Goal: Information Seeking & Learning: Learn about a topic

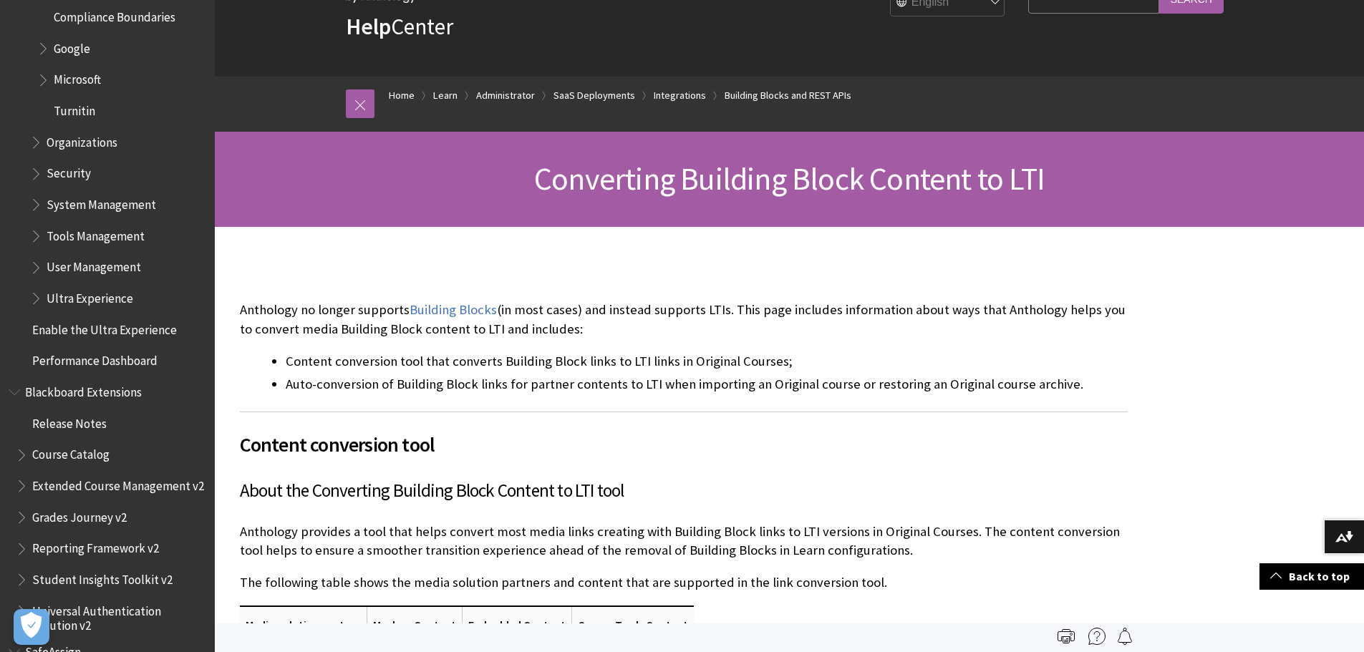
scroll to position [72, 0]
drag, startPoint x: 291, startPoint y: 313, endPoint x: 358, endPoint y: 312, distance: 67.3
click at [358, 312] on p "Anthology no longer supports Building Blocks (in most cases) and instead suppor…" at bounding box center [684, 320] width 888 height 37
click at [380, 315] on p "Anthology no longer supports Building Blocks (in most cases) and instead suppor…" at bounding box center [684, 320] width 888 height 37
click at [463, 314] on link "Building Blocks" at bounding box center [453, 310] width 87 height 17
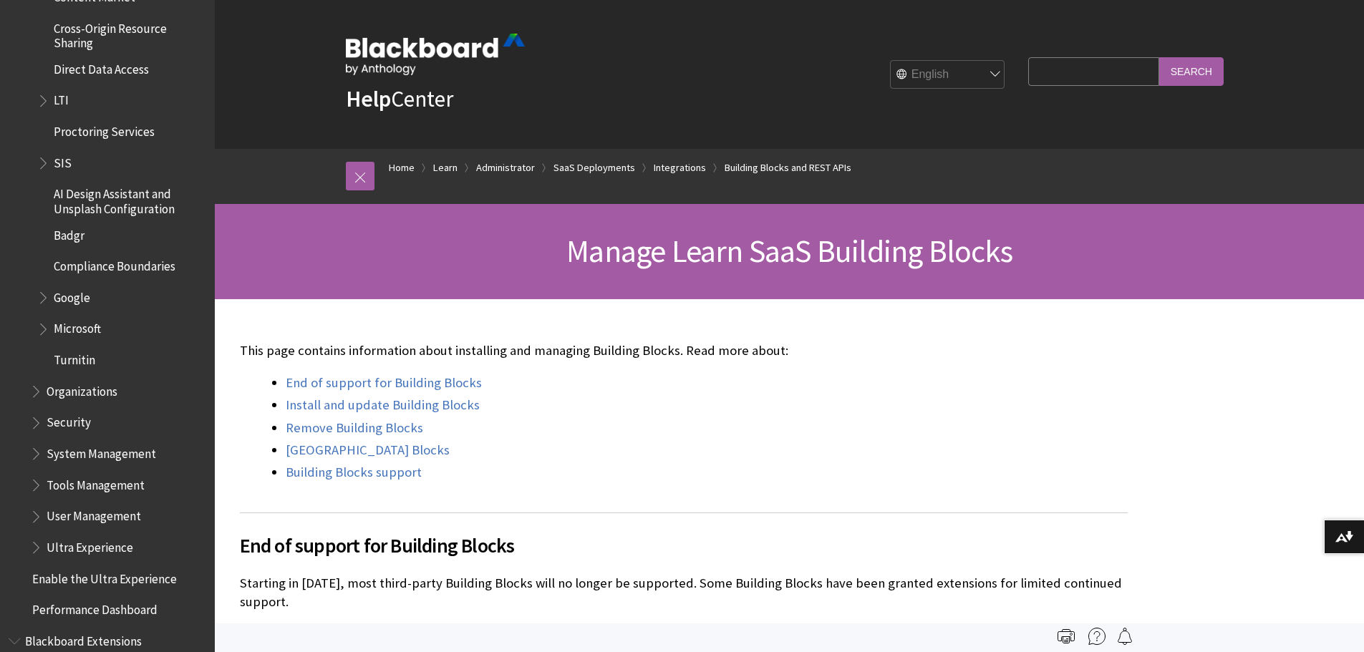
scroll to position [1949, 0]
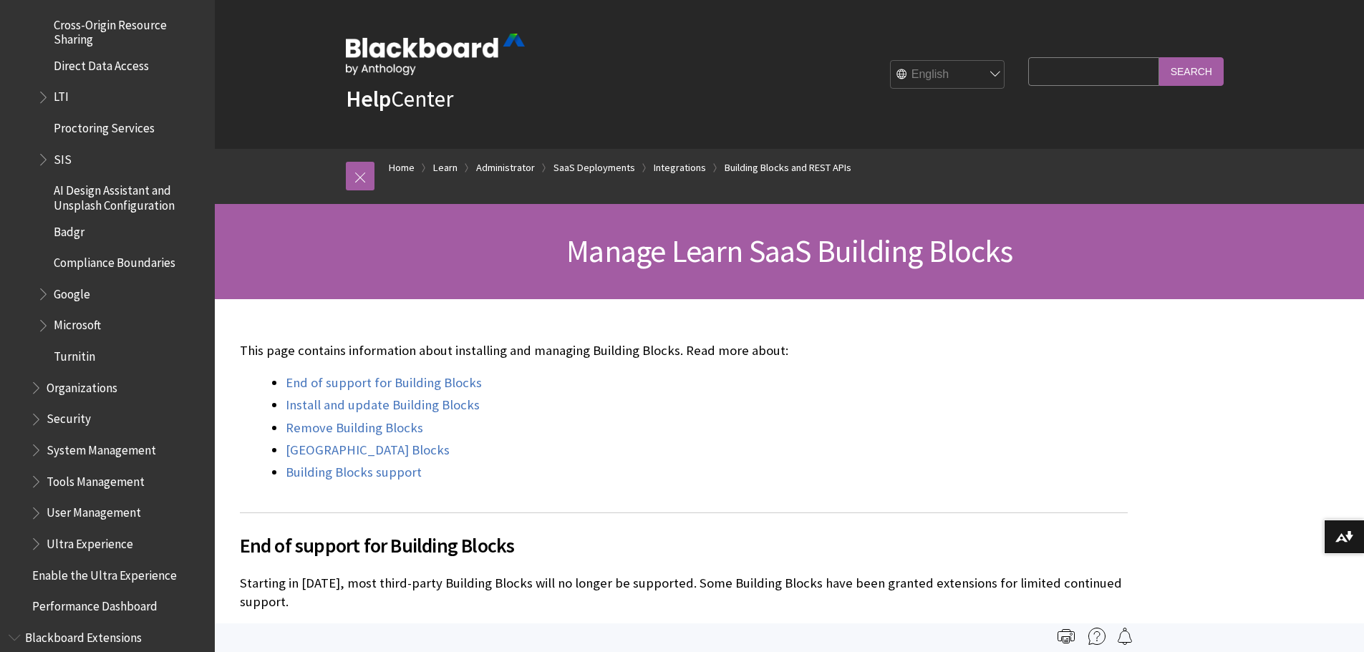
click at [59, 101] on span "LTI" at bounding box center [61, 94] width 15 height 19
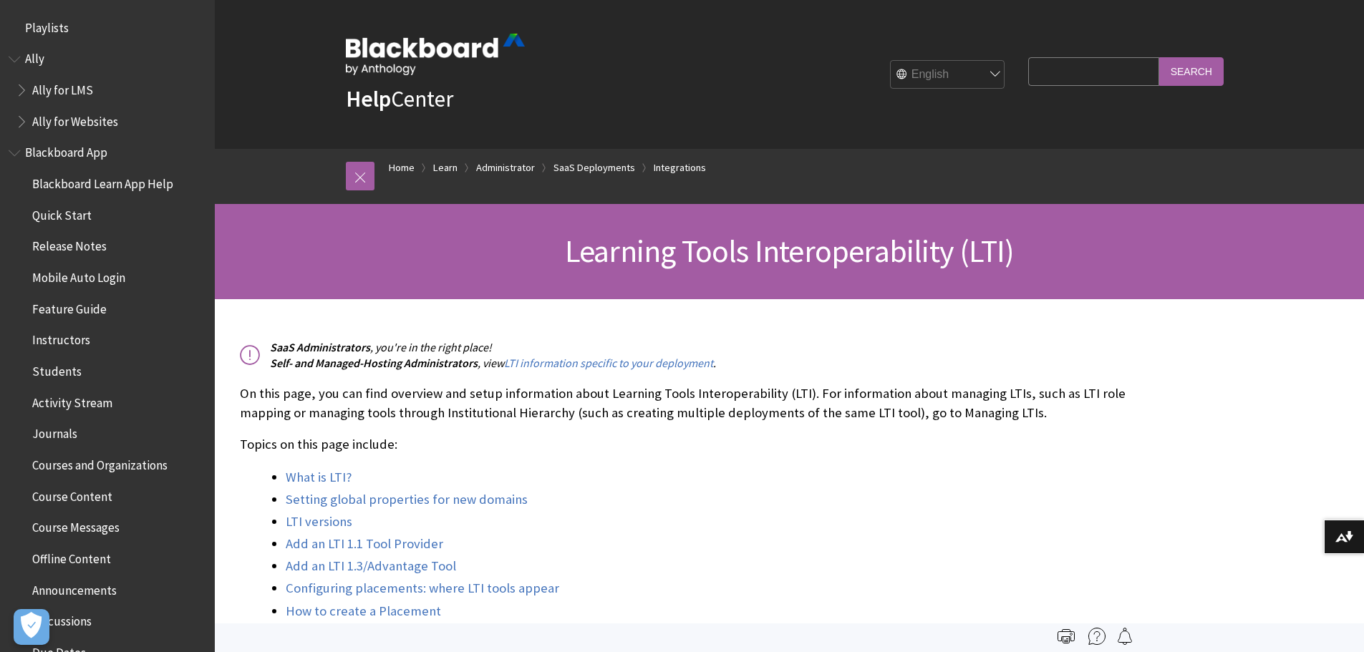
scroll to position [1930, 0]
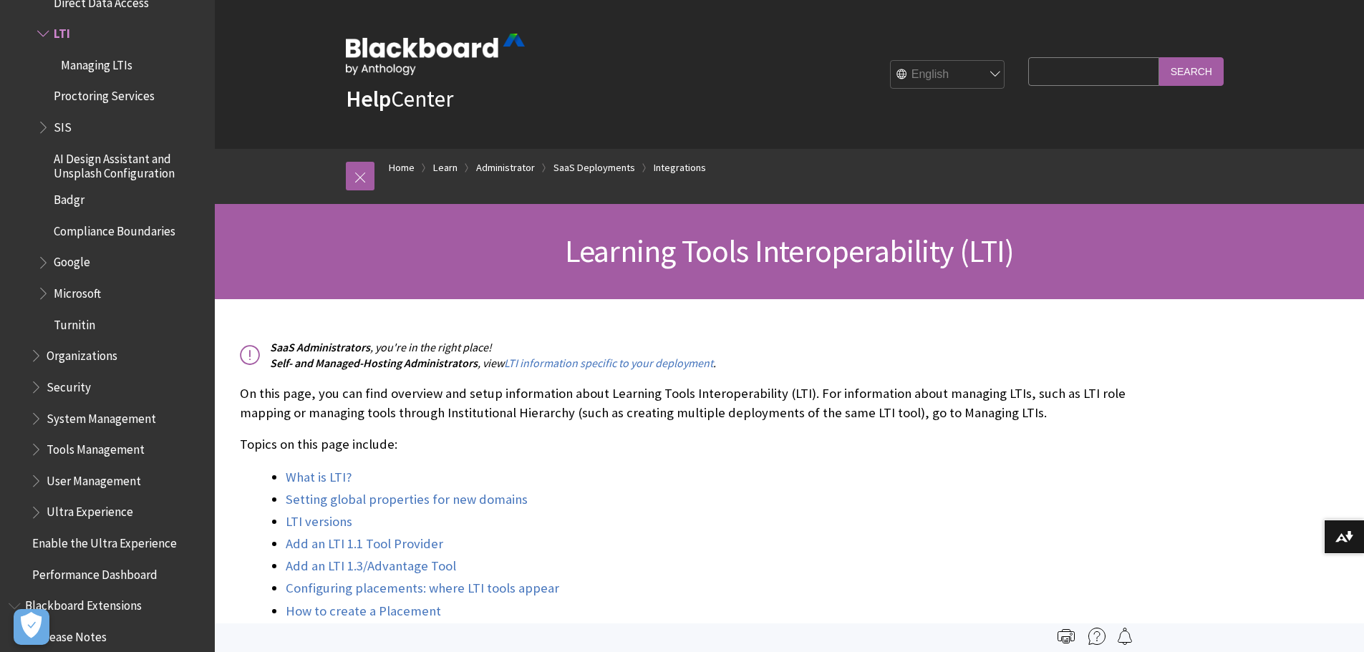
drag, startPoint x: 495, startPoint y: 106, endPoint x: 332, endPoint y: 64, distance: 168.0
click at [332, 64] on div "Help Center English عربية Català Cymraeg Deutsch Español Suomi Français עברית I…" at bounding box center [790, 74] width 917 height 149
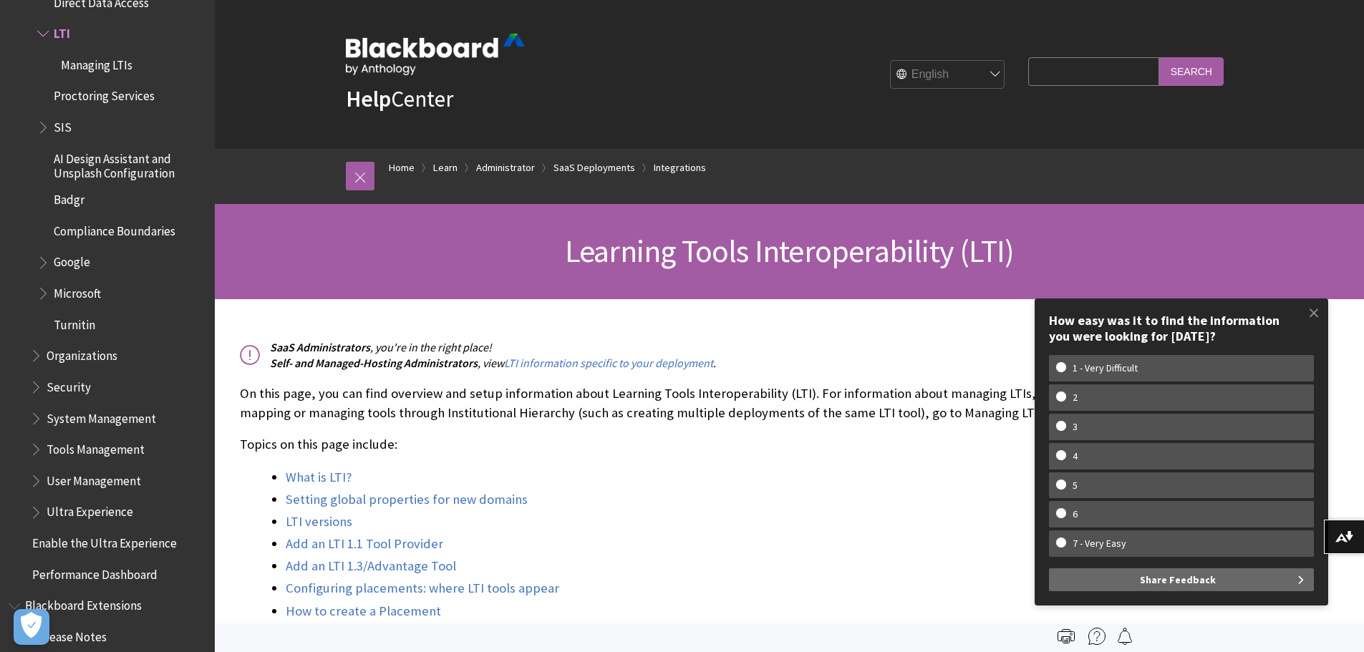
click at [612, 434] on div "SaaS Administrators , you're in the right place! Self- and Managed-Hosting Admi…" at bounding box center [684, 491] width 888 height 304
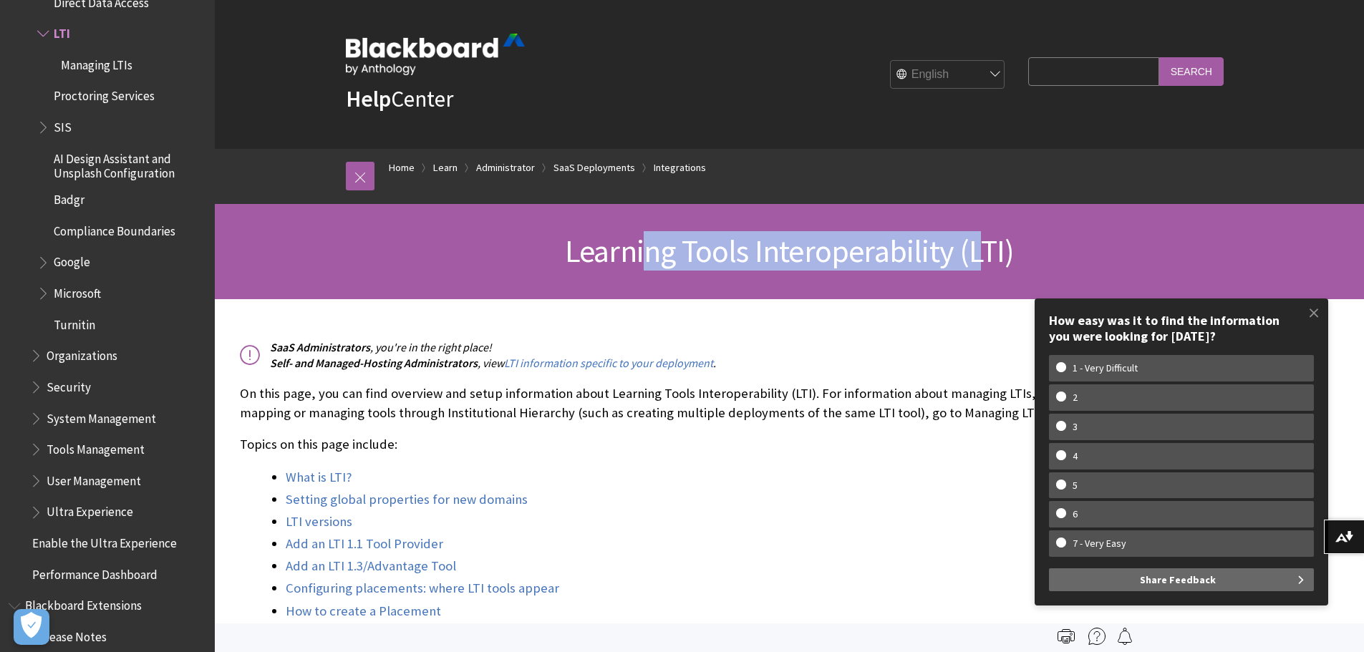
drag, startPoint x: 708, startPoint y: 240, endPoint x: 986, endPoint y: 219, distance: 278.0
click at [986, 219] on div "Learning Tools Interoperability (LTI)" at bounding box center [790, 251] width 1150 height 95
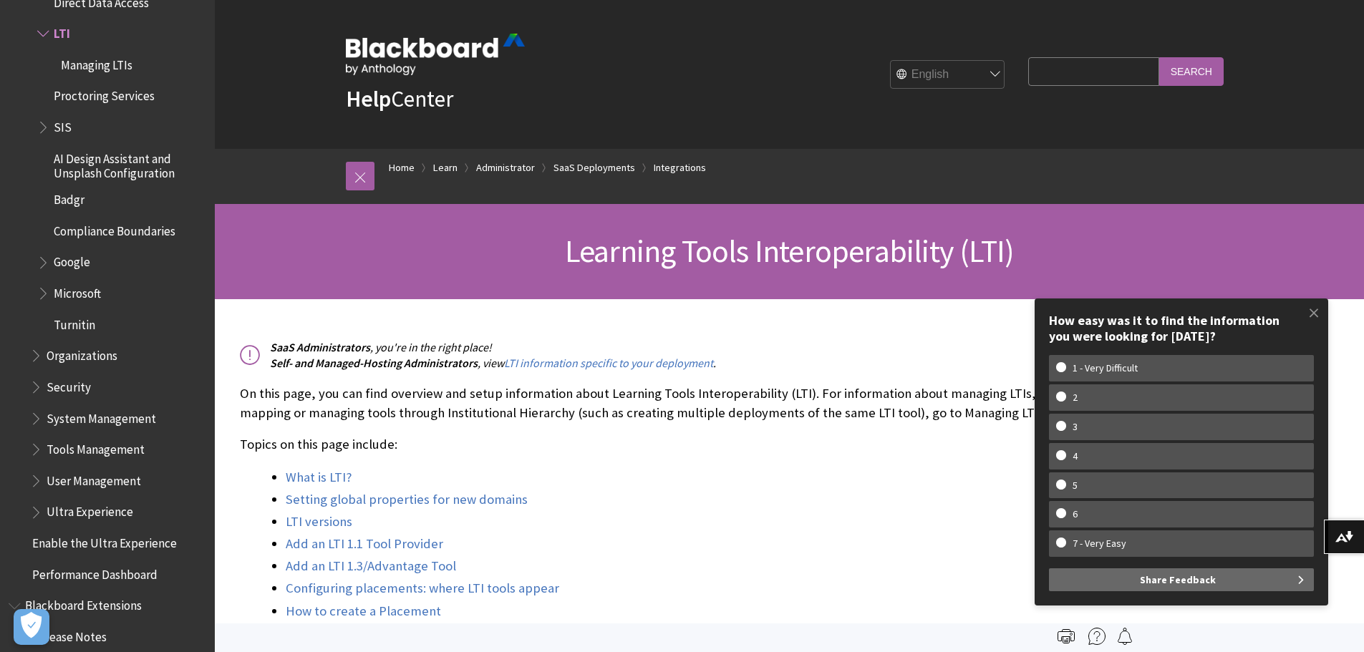
click at [995, 266] on span "Learning Tools Interoperability (LTI)" at bounding box center [789, 250] width 449 height 39
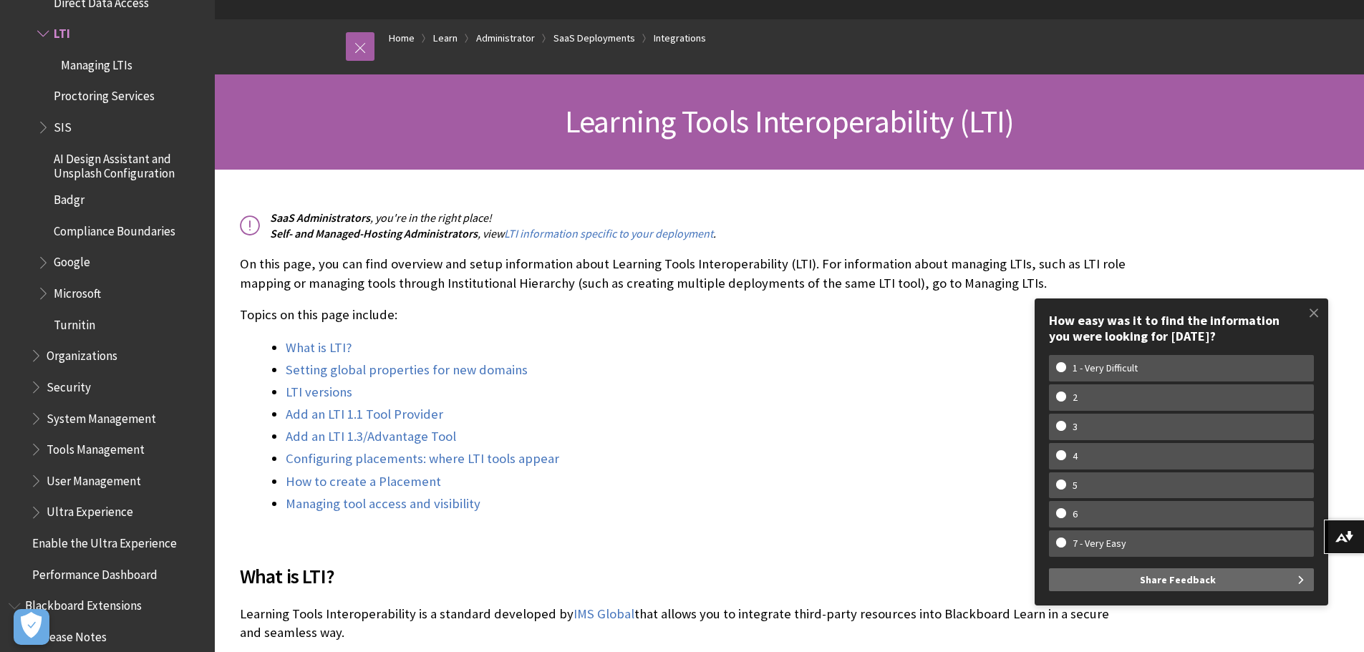
scroll to position [143, 0]
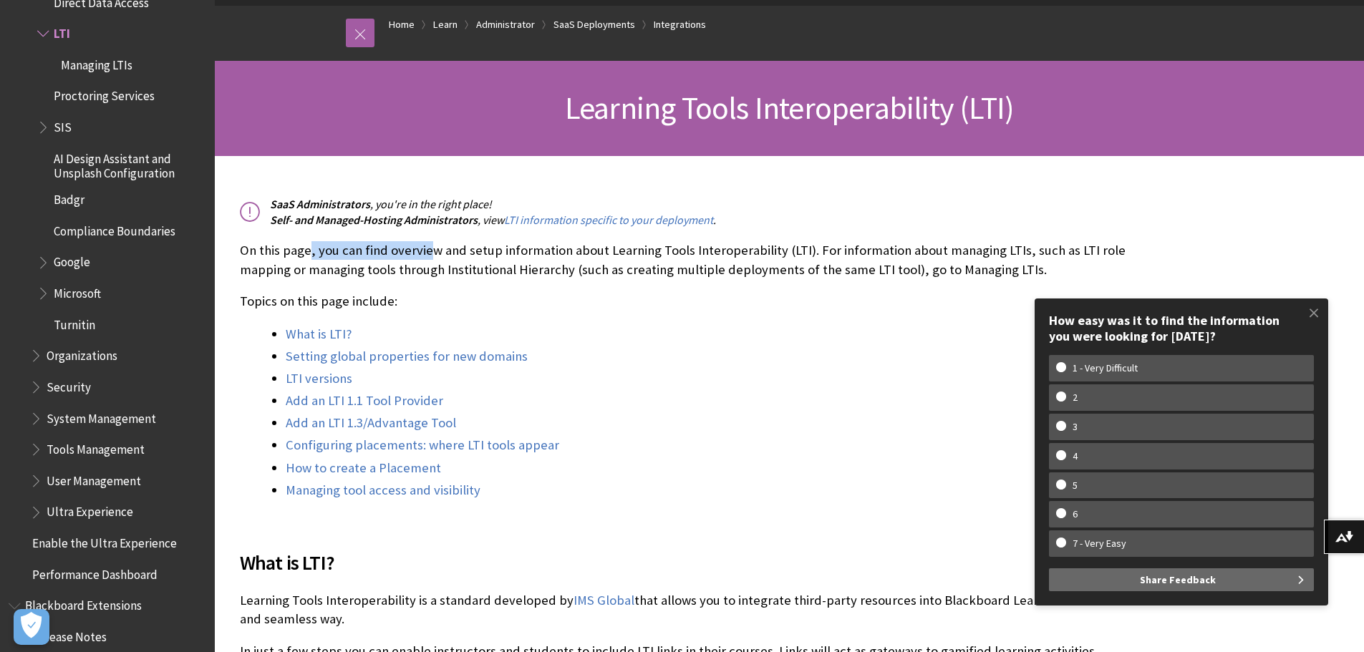
drag, startPoint x: 310, startPoint y: 252, endPoint x: 493, endPoint y: 250, distance: 183.4
click at [433, 250] on p "On this page, you can find overview and setup information about Learning Tools …" at bounding box center [684, 259] width 888 height 37
click at [523, 251] on p "On this page, you can find overview and setup information about Learning Tools …" at bounding box center [684, 259] width 888 height 37
click at [642, 339] on li "What is LTI?" at bounding box center [707, 334] width 842 height 20
drag, startPoint x: 584, startPoint y: 105, endPoint x: 572, endPoint y: 117, distance: 16.7
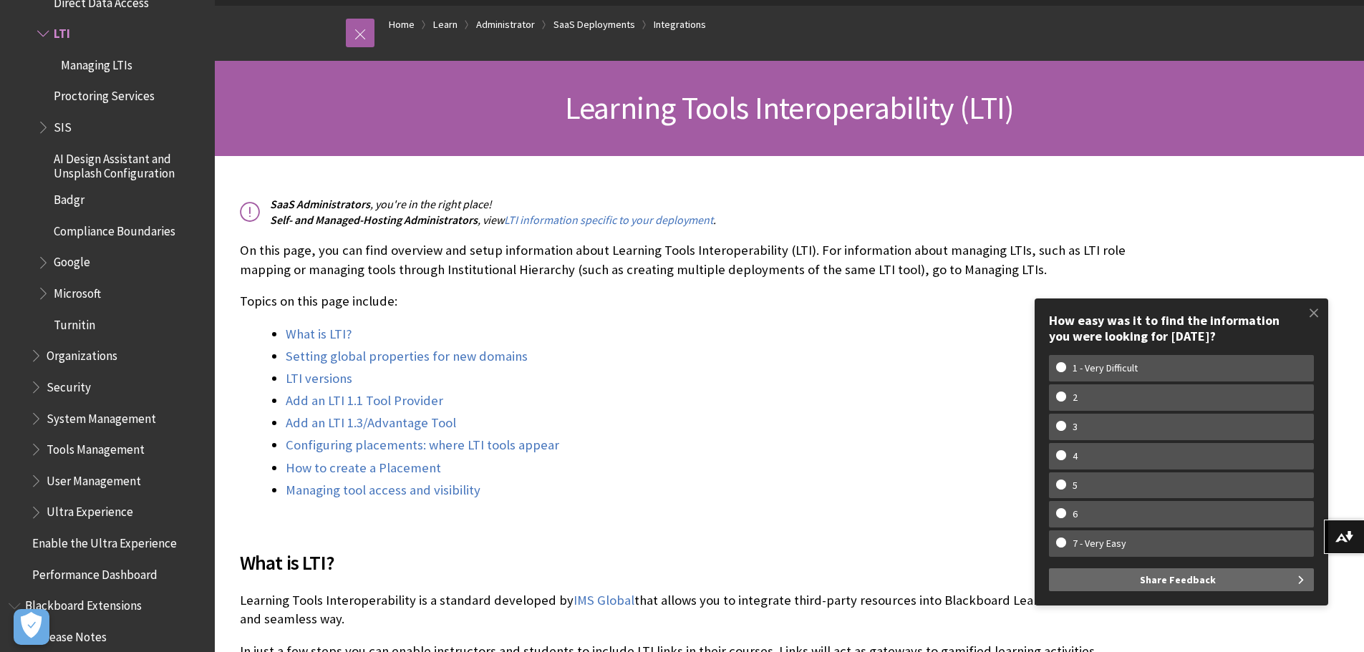
click at [584, 106] on span "Learning Tools Interoperability (LTI)" at bounding box center [789, 107] width 449 height 39
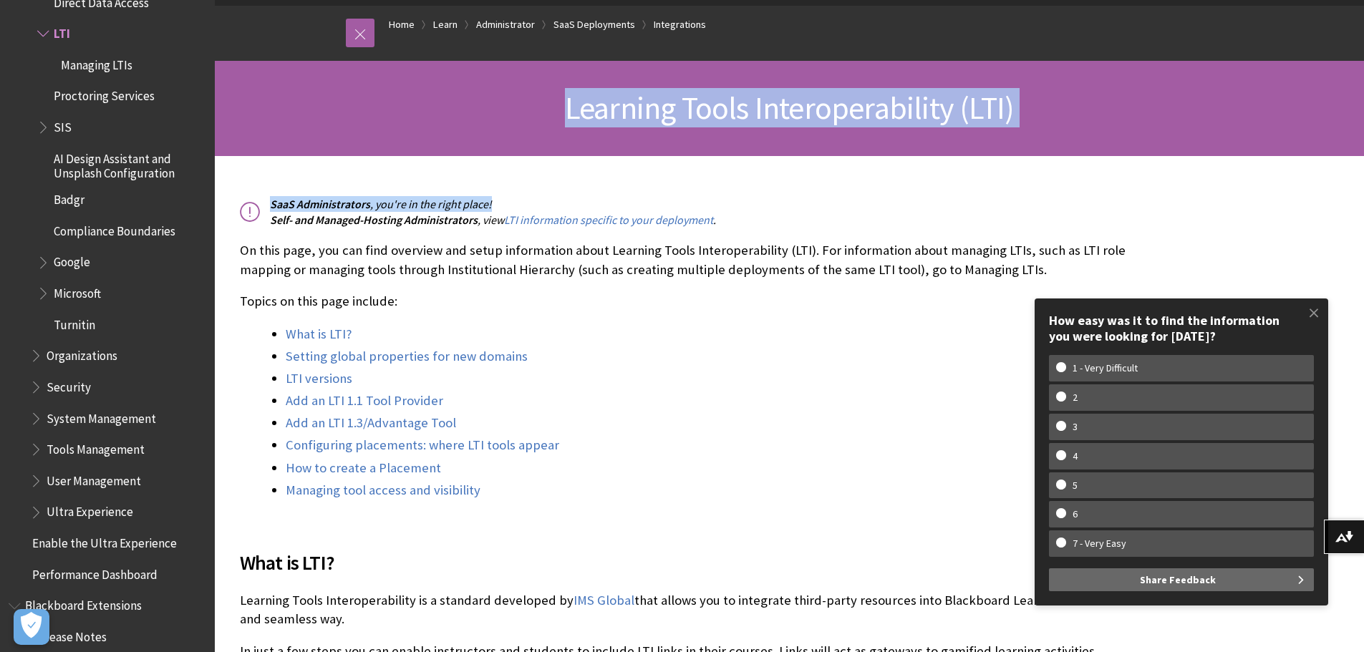
drag, startPoint x: 549, startPoint y: 124, endPoint x: 1033, endPoint y: 155, distance: 484.5
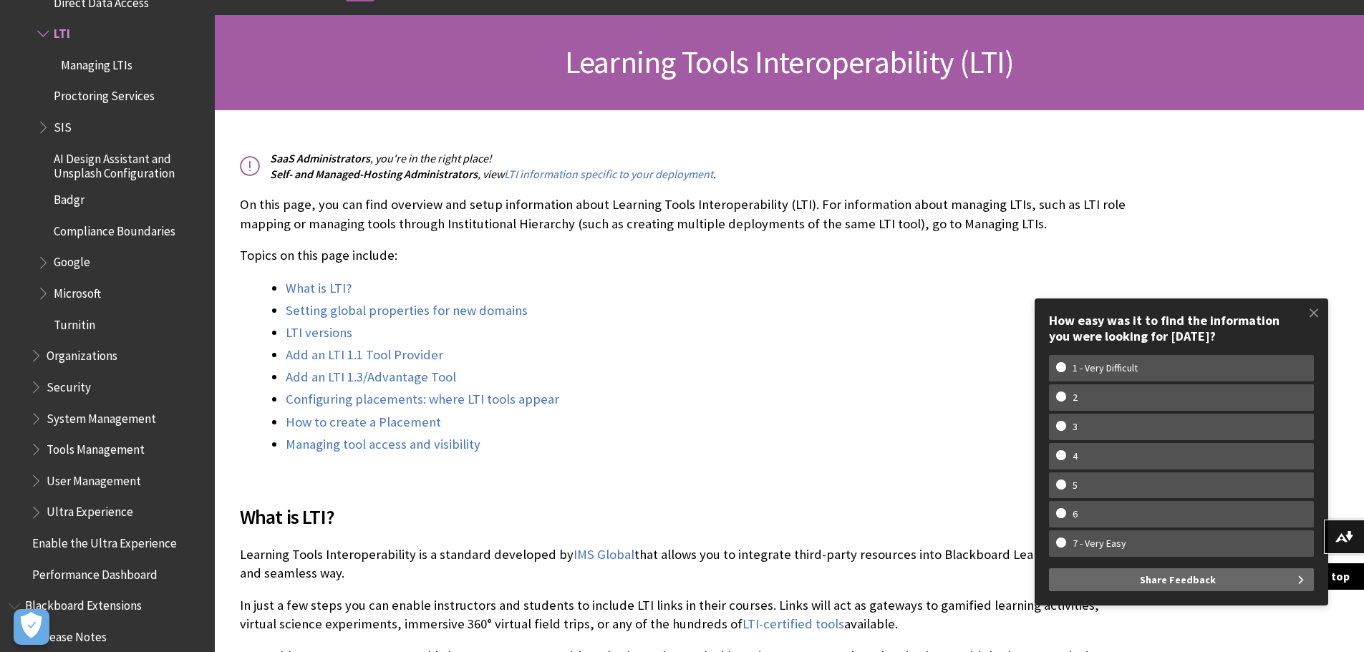
scroll to position [215, 0]
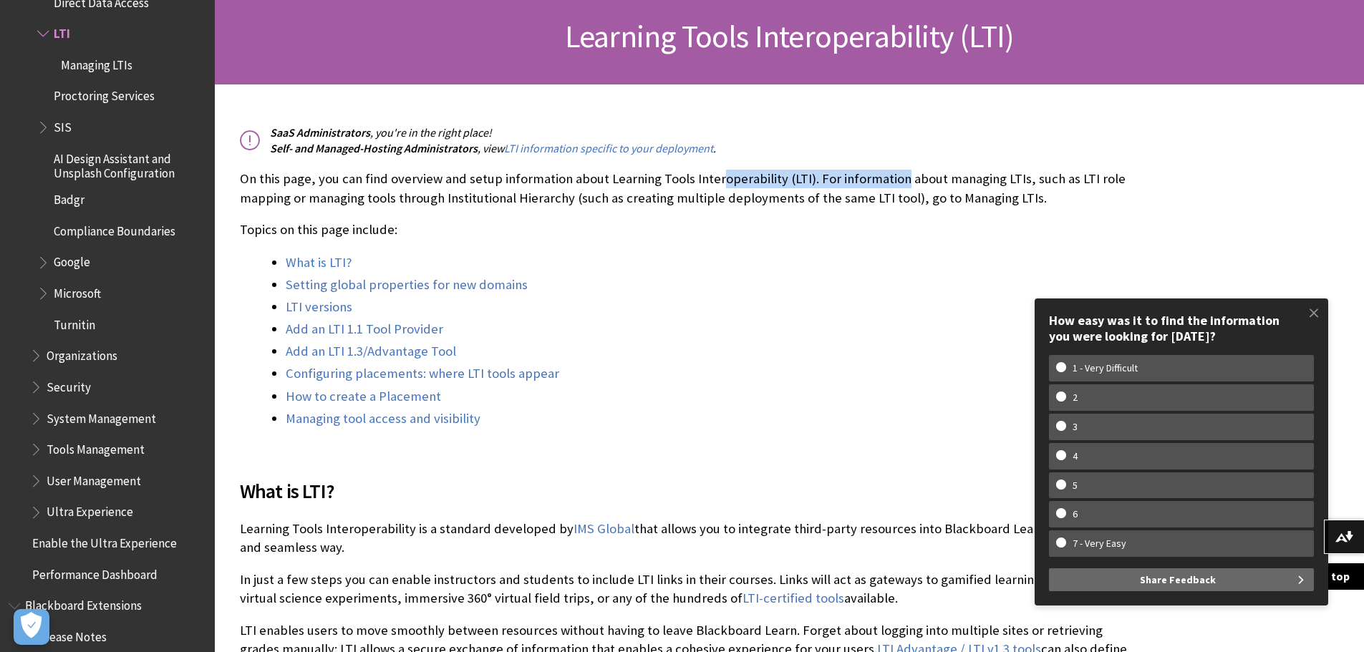
drag, startPoint x: 715, startPoint y: 179, endPoint x: 891, endPoint y: 183, distance: 175.5
click at [891, 183] on p "On this page, you can find overview and setup information about Learning Tools …" at bounding box center [684, 188] width 888 height 37
click at [1028, 203] on p "On this page, you can find overview and setup information about Learning Tools …" at bounding box center [684, 188] width 888 height 37
drag, startPoint x: 1028, startPoint y: 203, endPoint x: 963, endPoint y: 200, distance: 65.2
click at [963, 200] on p "On this page, you can find overview and setup information about Learning Tools …" at bounding box center [684, 188] width 888 height 37
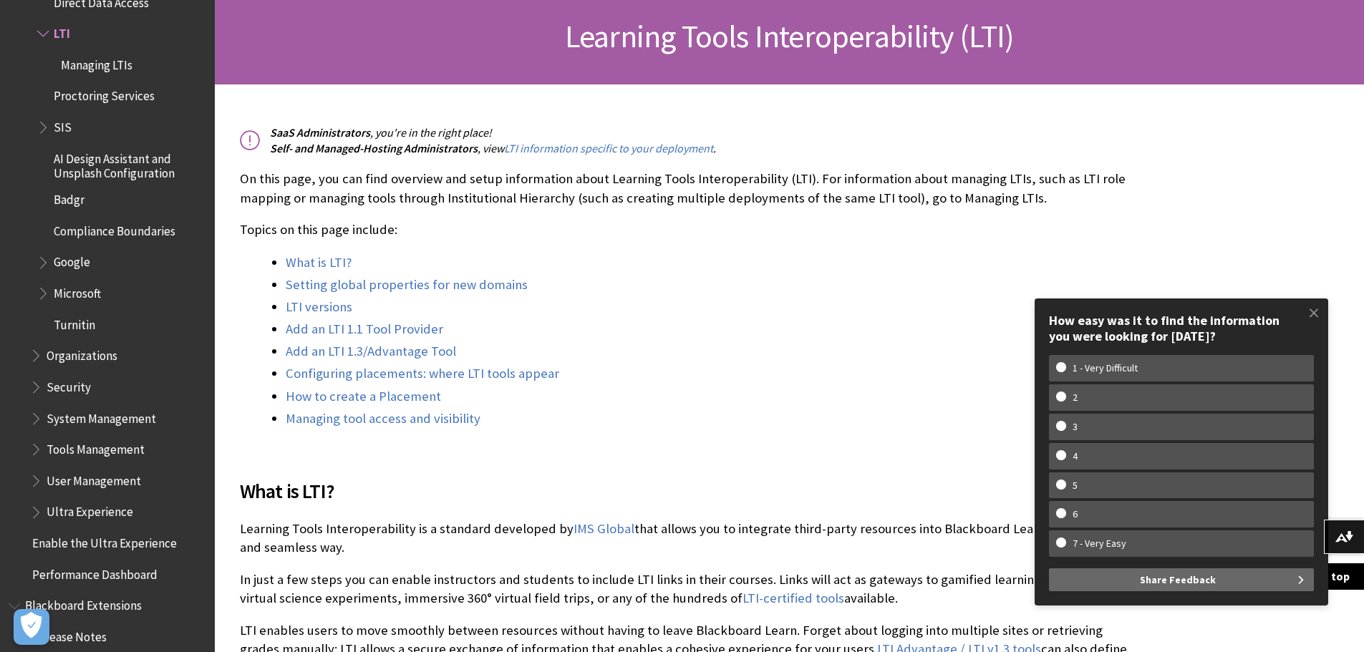
click at [1028, 212] on div "SaaS Administrators , you're in the right place! Self- and Managed-Hosting Admi…" at bounding box center [684, 277] width 888 height 304
drag, startPoint x: 378, startPoint y: 195, endPoint x: 618, endPoint y: 199, distance: 240.0
click at [617, 198] on p "On this page, you can find overview and setup information about Learning Tools …" at bounding box center [684, 188] width 888 height 37
click at [743, 232] on p "Topics on this page include:" at bounding box center [684, 230] width 888 height 19
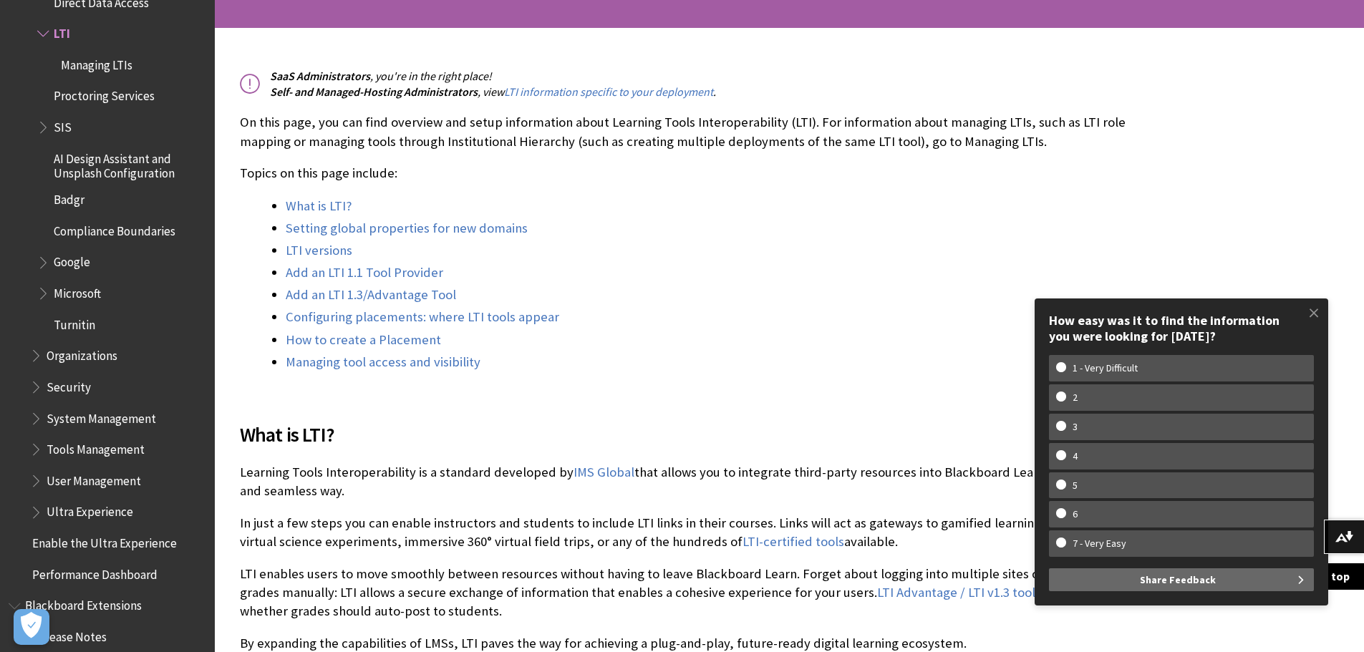
scroll to position [358, 0]
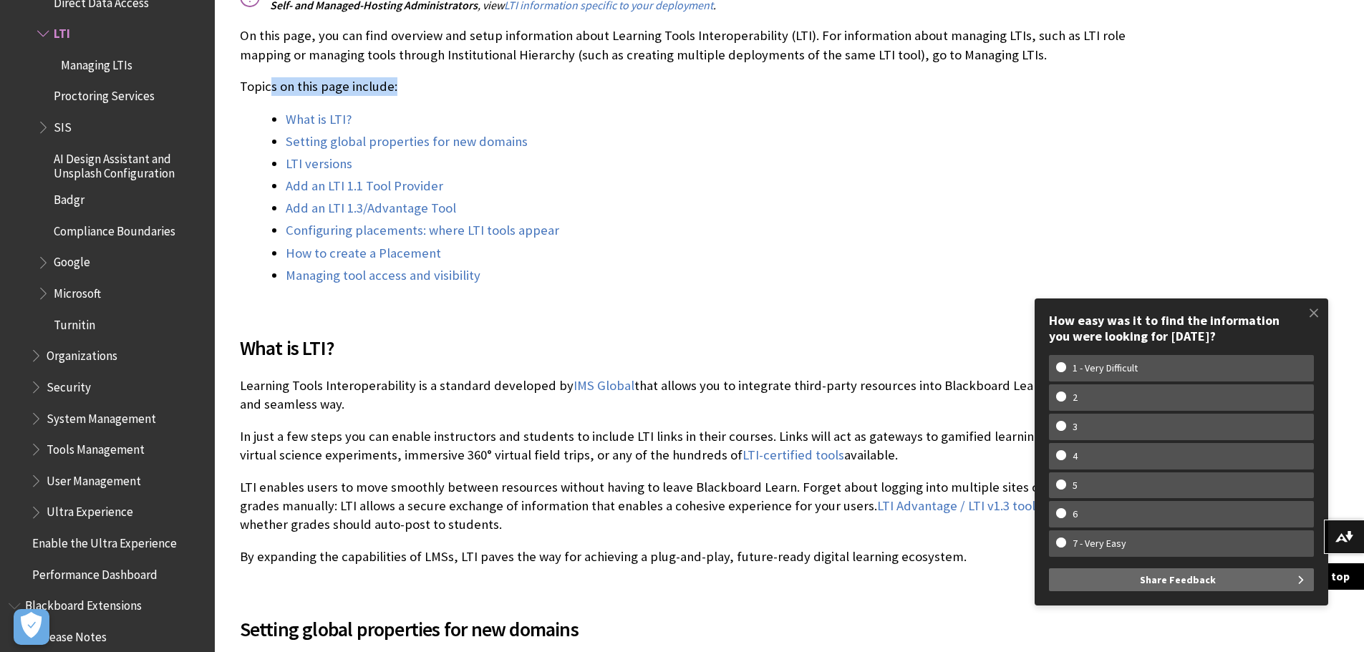
drag, startPoint x: 272, startPoint y: 92, endPoint x: 396, endPoint y: 90, distance: 123.9
click at [396, 90] on p "Topics on this page include:" at bounding box center [684, 86] width 888 height 19
click at [540, 91] on p "Topics on this page include:" at bounding box center [684, 86] width 888 height 19
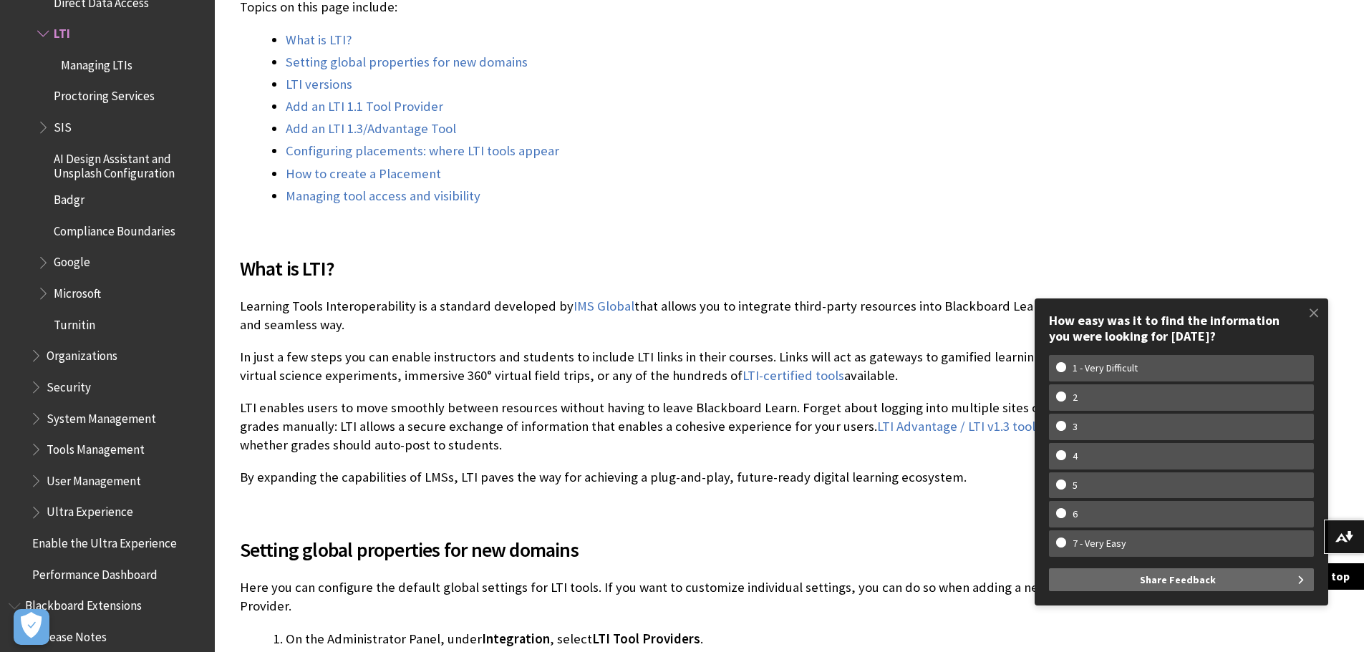
scroll to position [573, 0]
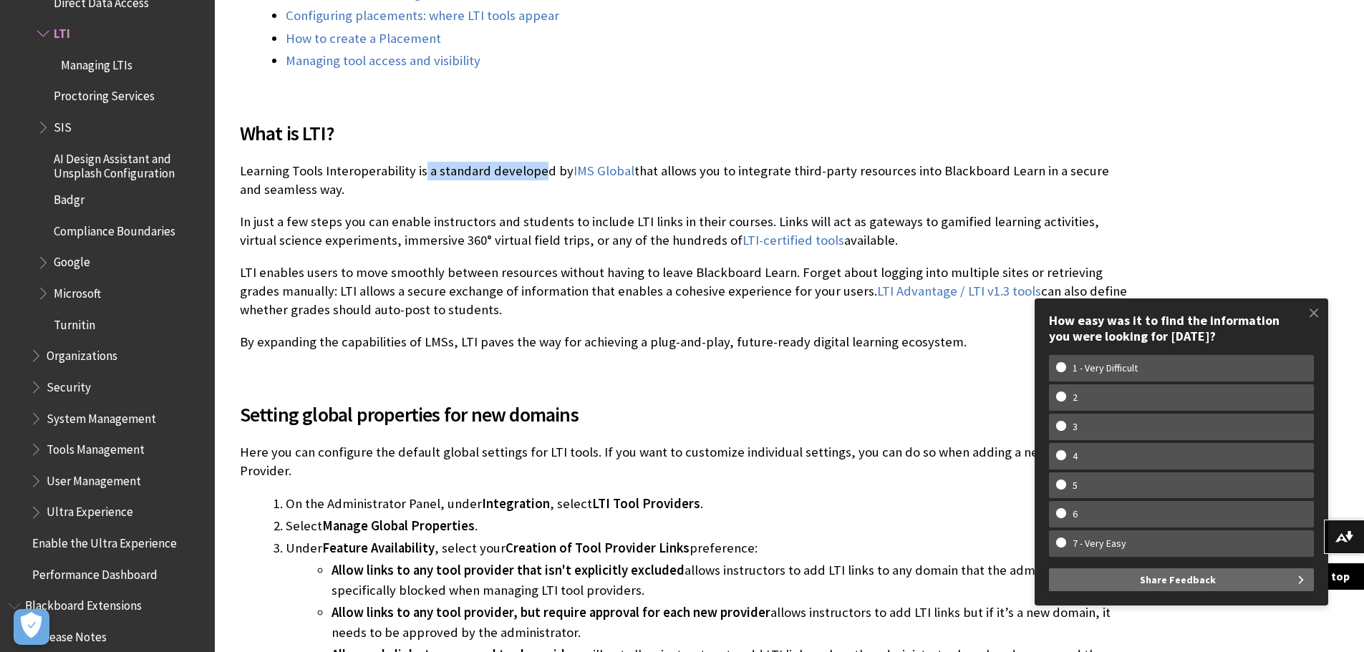
drag, startPoint x: 539, startPoint y: 172, endPoint x: 423, endPoint y: 166, distance: 116.2
click at [423, 166] on p "Learning Tools Interoperability is a standard developed by IMS Global that allo…" at bounding box center [684, 180] width 888 height 37
click at [450, 181] on p "Learning Tools Interoperability is a standard developed by IMS Global that allo…" at bounding box center [684, 180] width 888 height 37
drag, startPoint x: 755, startPoint y: 175, endPoint x: 966, endPoint y: 178, distance: 211.3
click at [966, 178] on p "Learning Tools Interoperability is a standard developed by IMS Global that allo…" at bounding box center [684, 180] width 888 height 37
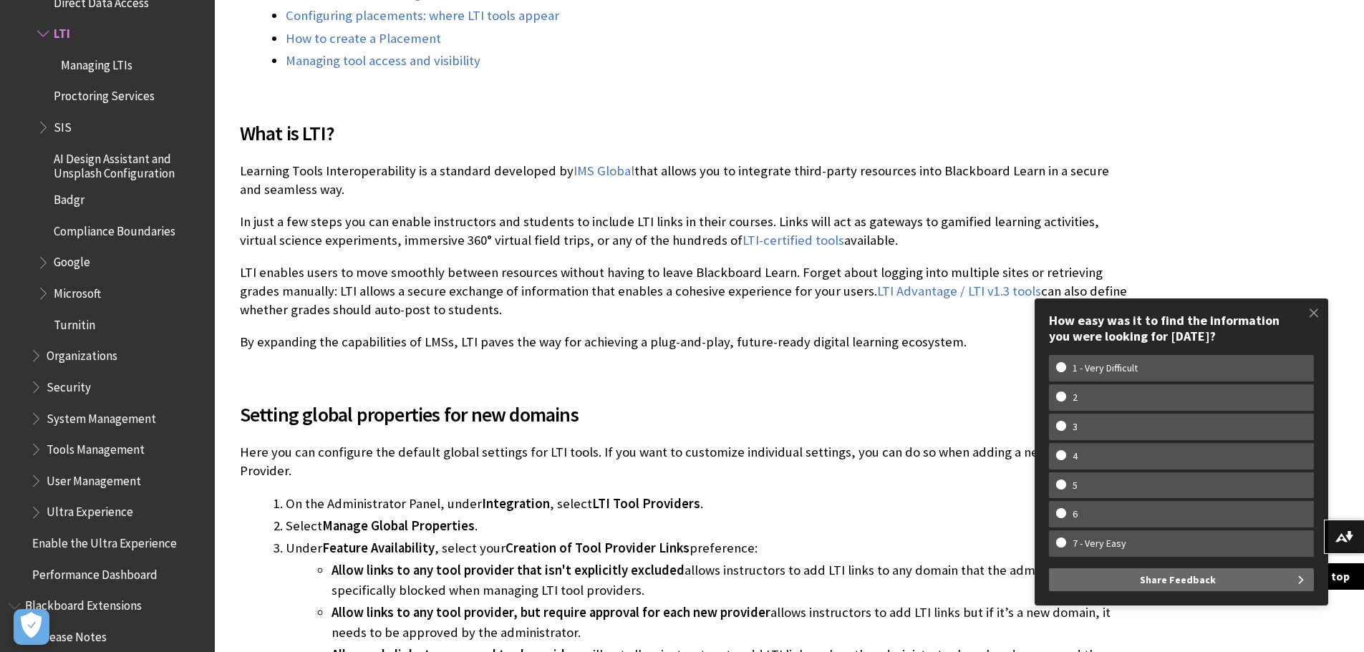
click at [985, 193] on p "Learning Tools Interoperability is a standard developed by IMS Global that allo…" at bounding box center [684, 180] width 888 height 37
drag, startPoint x: 241, startPoint y: 188, endPoint x: 344, endPoint y: 195, distance: 104.1
click at [344, 195] on p "Learning Tools Interoperability is a standard developed by IMS Global that allo…" at bounding box center [684, 180] width 888 height 37
click at [401, 209] on div "What is LTI? Learning Tools Interoperability is a standard developed by IMS Glo…" at bounding box center [684, 226] width 888 height 251
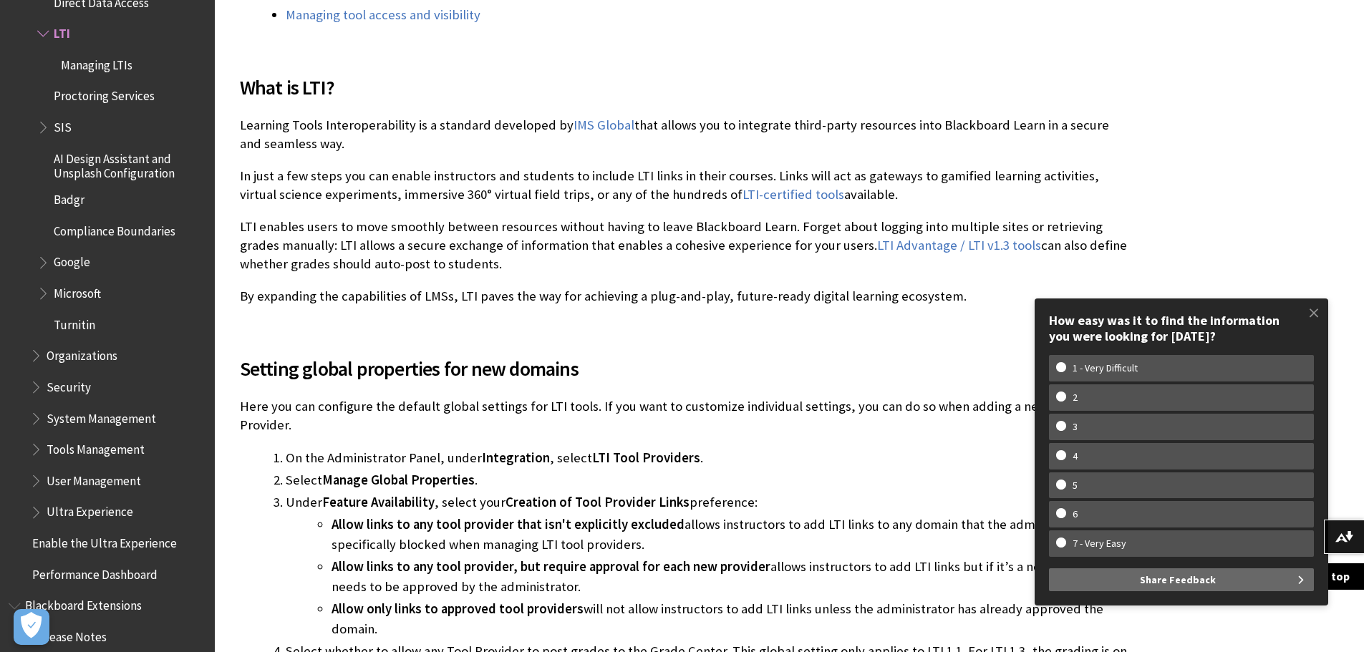
scroll to position [645, 0]
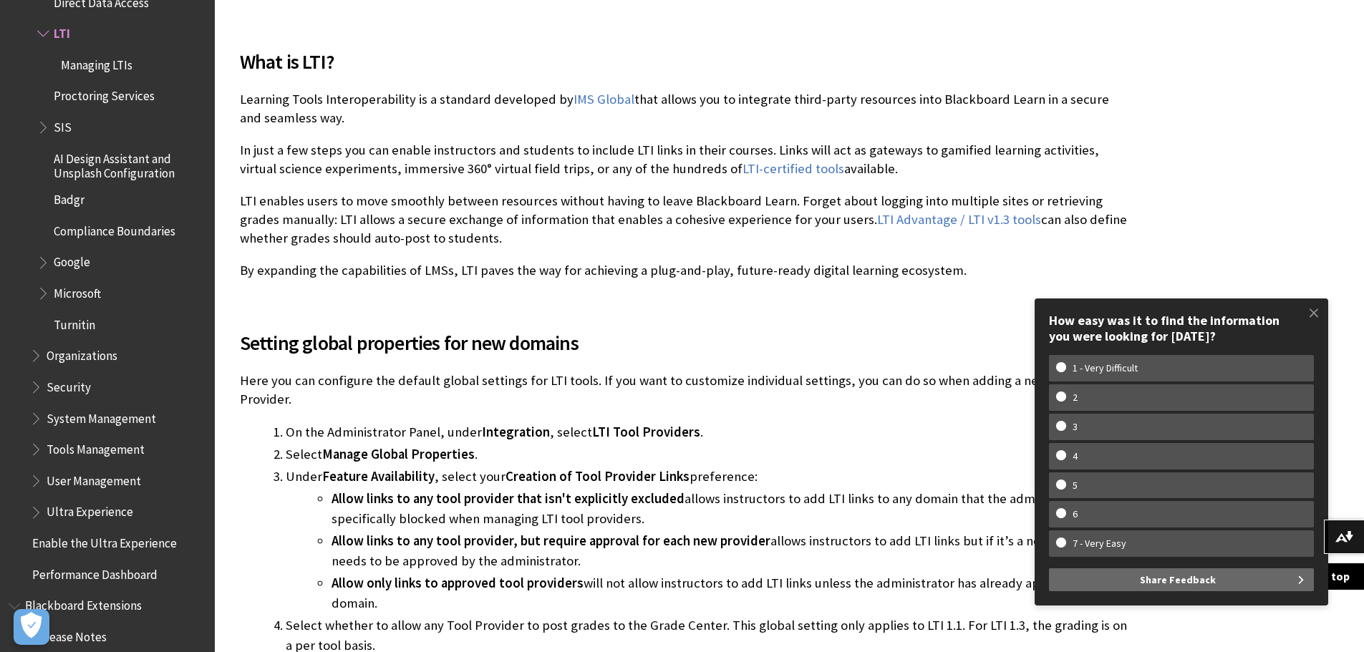
click at [288, 150] on p "In just a few steps you can enable instructors and students to include LTI link…" at bounding box center [684, 159] width 888 height 37
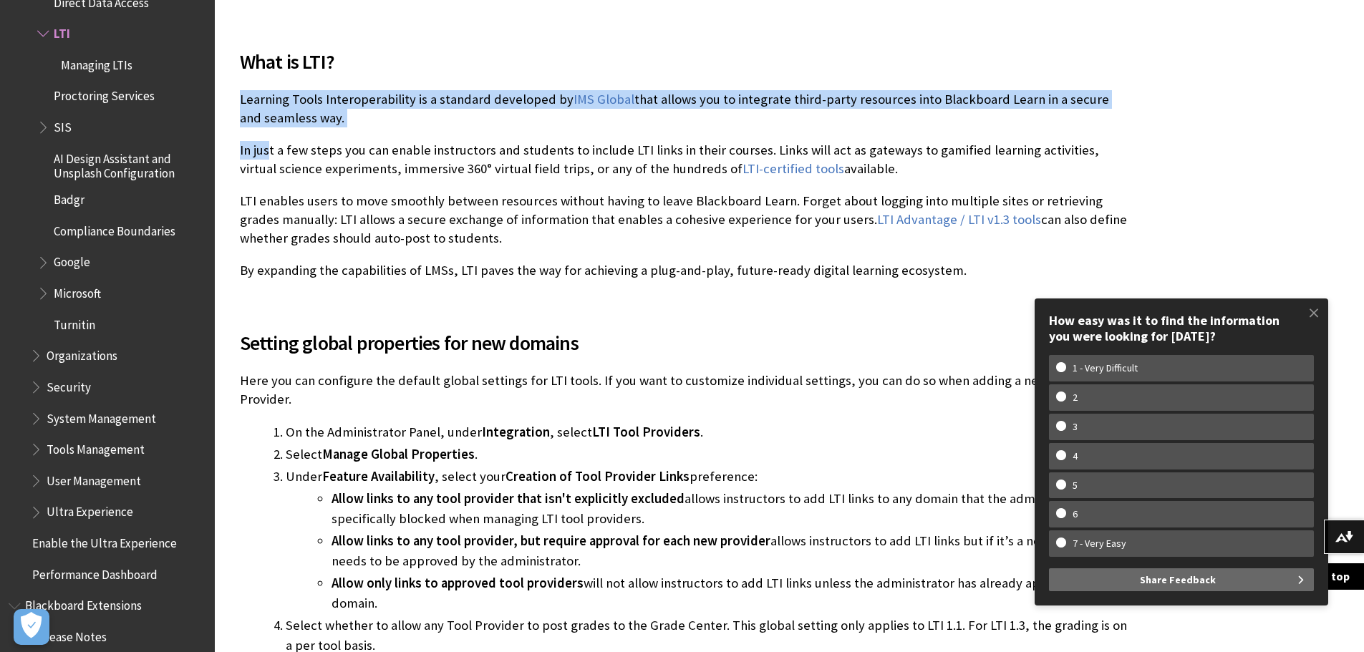
drag, startPoint x: 238, startPoint y: 92, endPoint x: 269, endPoint y: 142, distance: 58.6
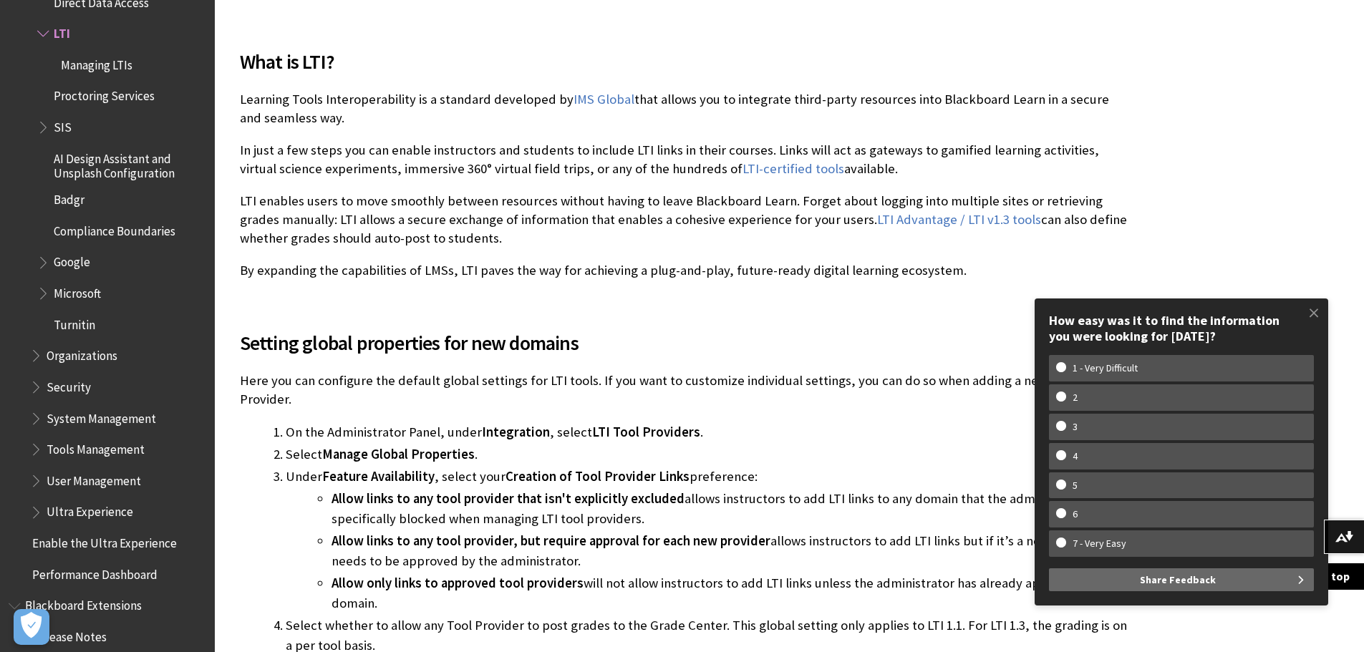
click at [282, 165] on p "In just a few steps you can enable instructors and students to include LTI link…" at bounding box center [684, 159] width 888 height 37
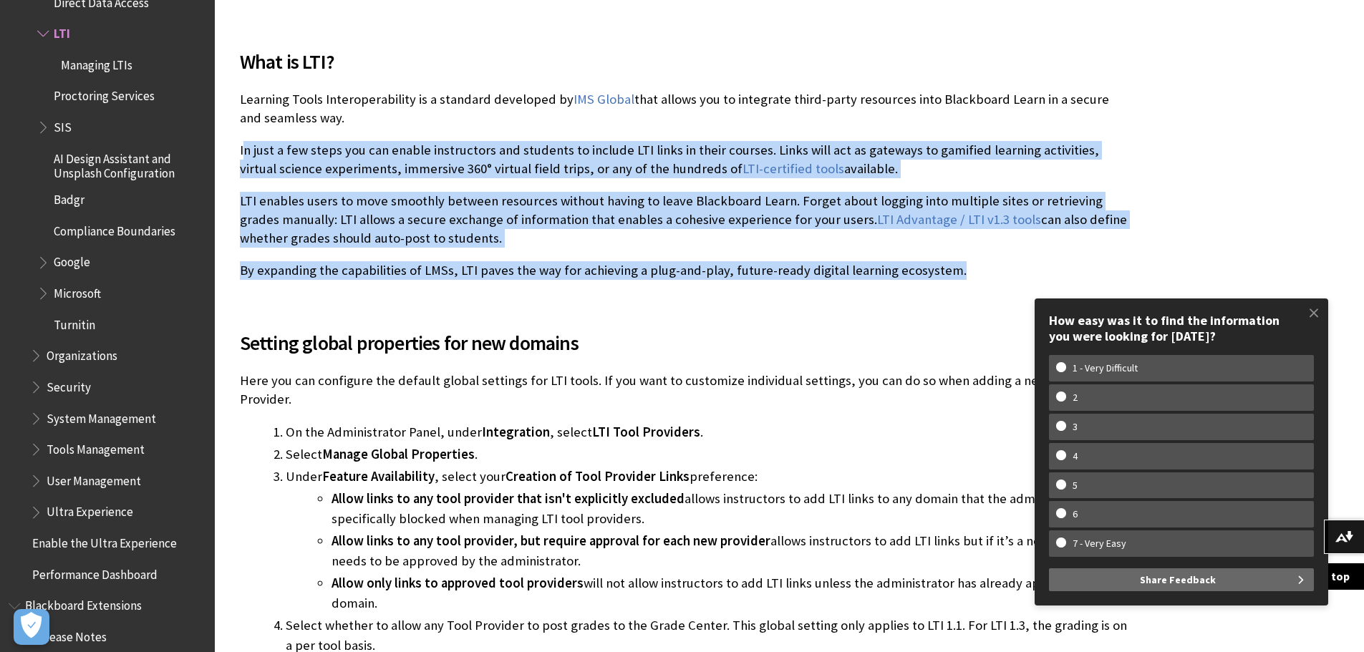
drag, startPoint x: 241, startPoint y: 143, endPoint x: 1151, endPoint y: 252, distance: 916.1
click at [911, 252] on div "What is LTI? Learning Tools Interoperability is a standard developed by IMS Glo…" at bounding box center [684, 154] width 888 height 251
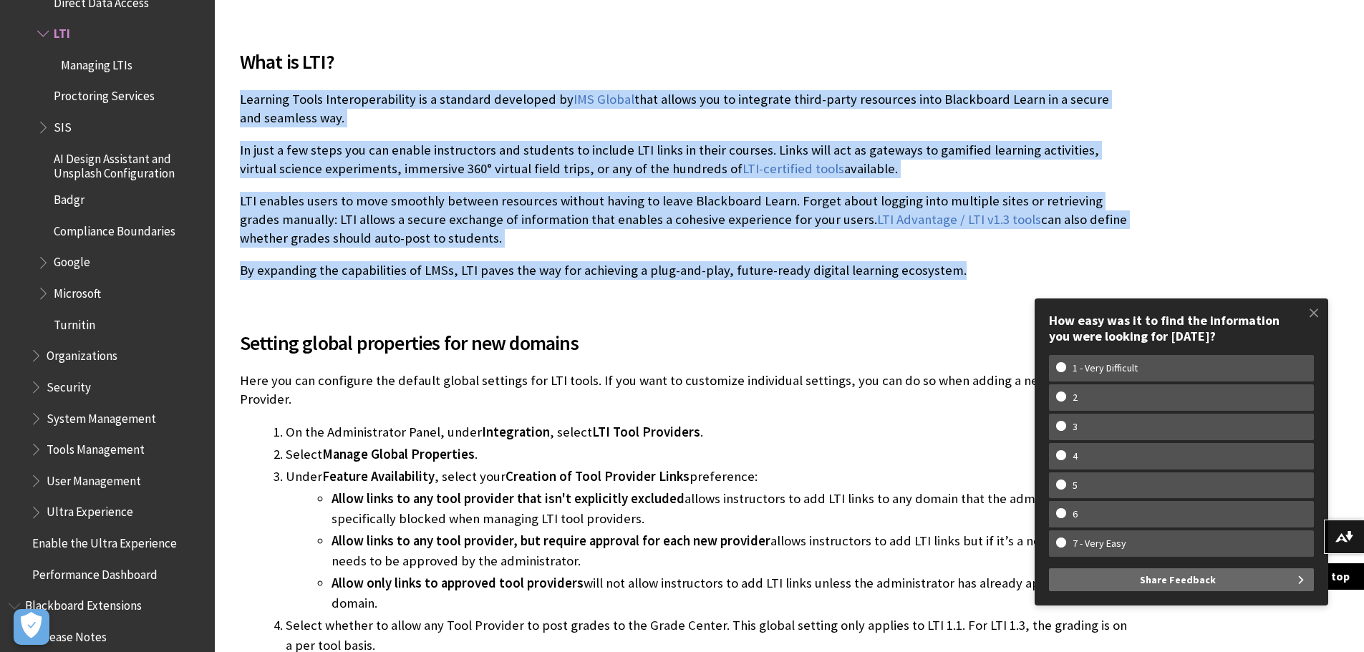
drag, startPoint x: 961, startPoint y: 279, endPoint x: 223, endPoint y: 90, distance: 762.2
click at [292, 135] on div "What is LTI? Learning Tools Interoperability is a standard developed by IMS Glo…" at bounding box center [684, 154] width 888 height 251
drag, startPoint x: 239, startPoint y: 149, endPoint x: 880, endPoint y: 175, distance: 640.8
click at [880, 175] on p "In just a few steps you can enable instructors and students to include LTI link…" at bounding box center [684, 159] width 888 height 37
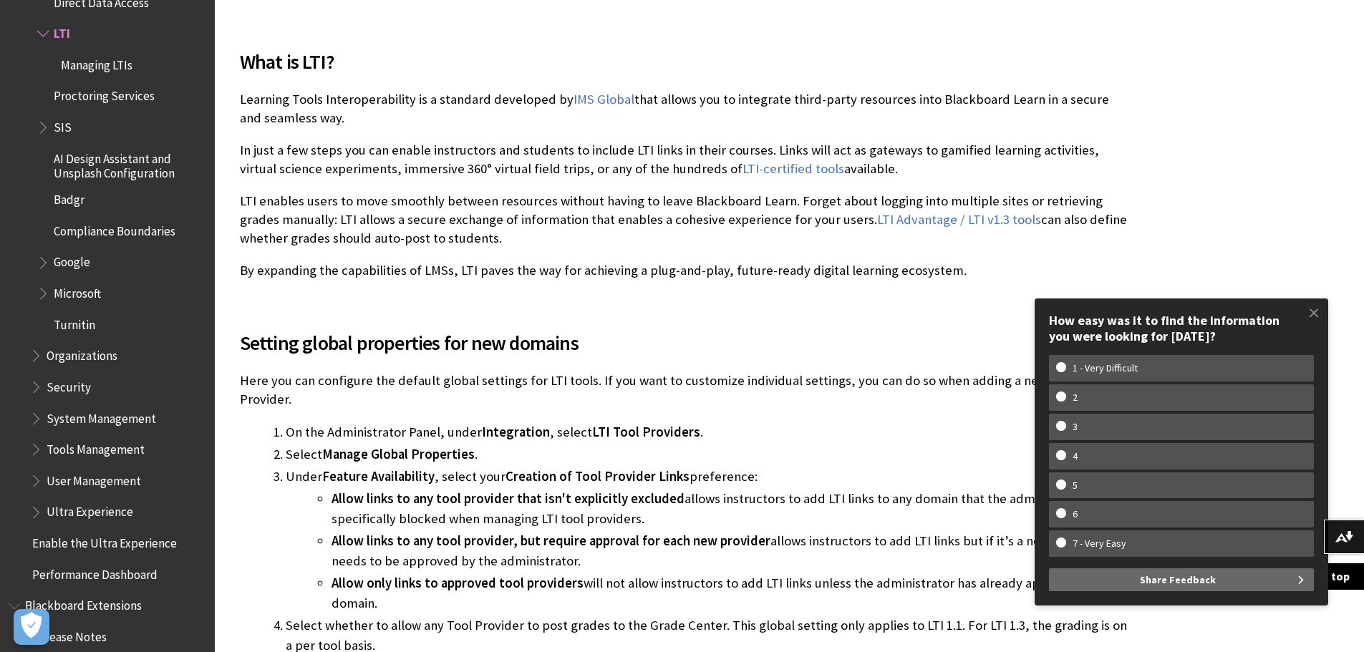
click at [963, 266] on p "By expanding the capabilities of LMSs, LTI paves the way for achieving a plug-a…" at bounding box center [684, 270] width 888 height 19
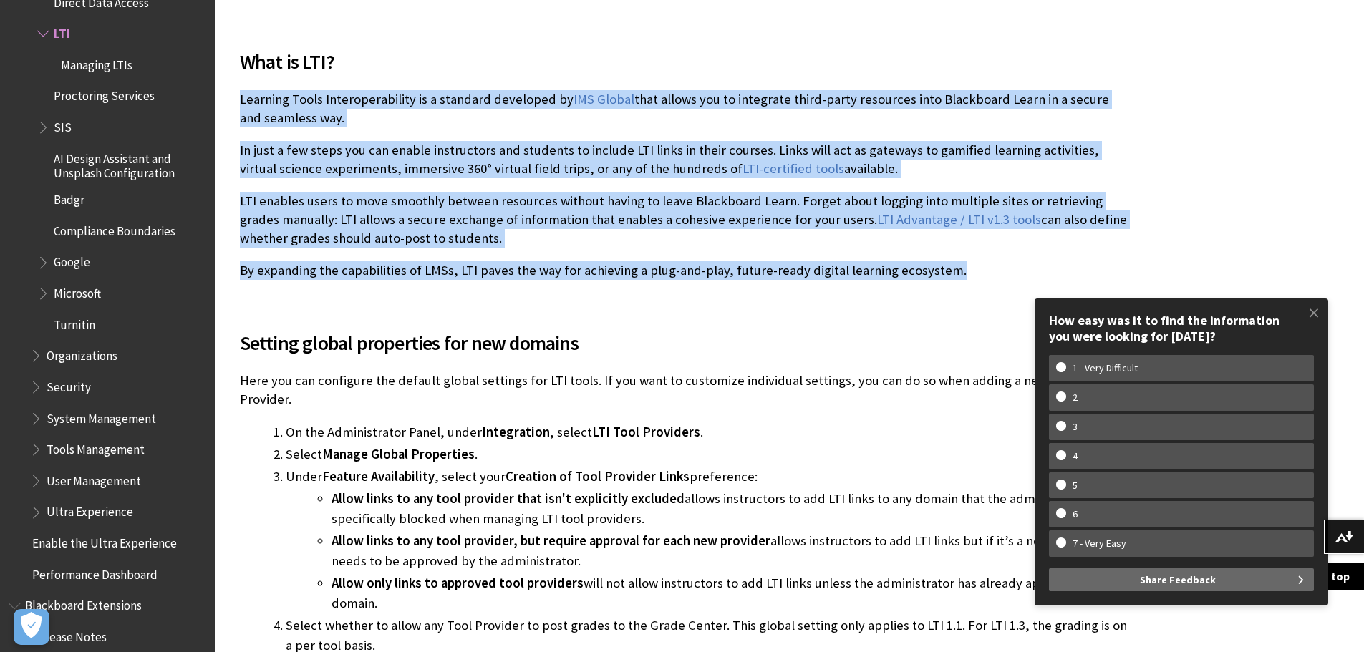
drag, startPoint x: 964, startPoint y: 274, endPoint x: 226, endPoint y: 99, distance: 758.8
click at [289, 143] on p "In just a few steps you can enable instructors and students to include LTI link…" at bounding box center [684, 159] width 888 height 37
drag, startPoint x: 228, startPoint y: 94, endPoint x: 1023, endPoint y: 285, distance: 817.7
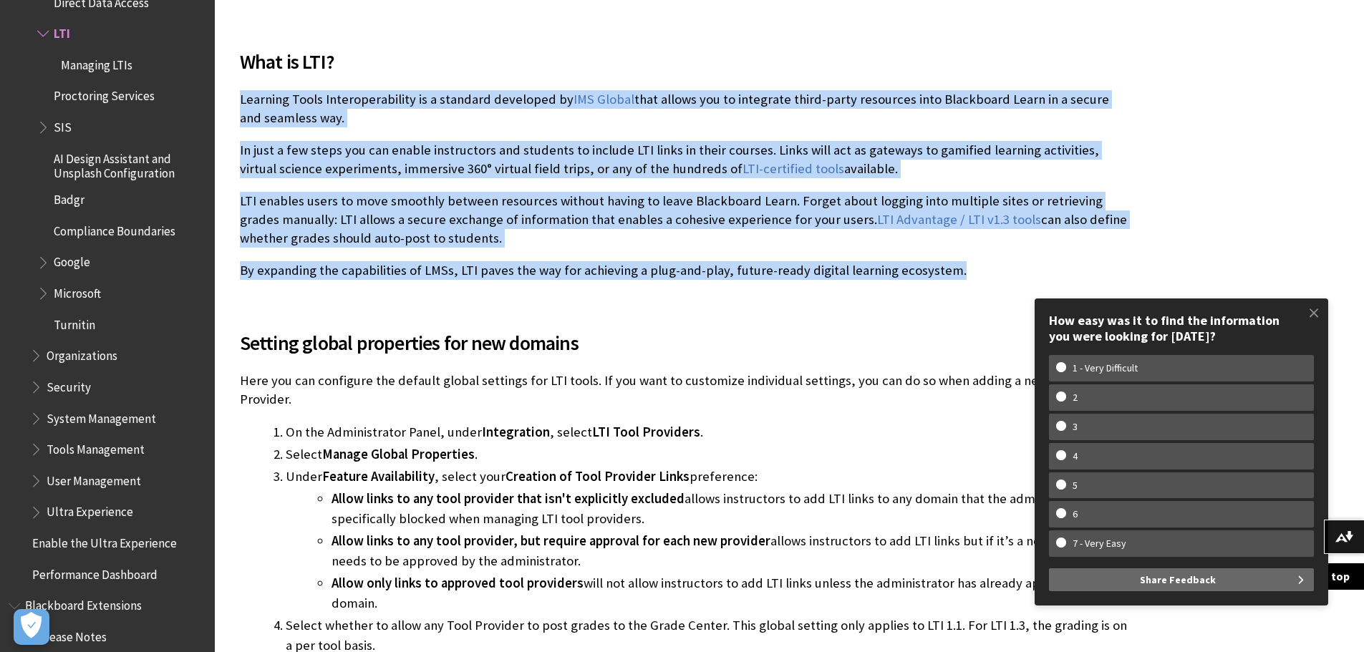
click at [313, 157] on p "In just a few steps you can enable instructors and students to include LTI link…" at bounding box center [684, 159] width 888 height 37
drag, startPoint x: 867, startPoint y: 173, endPoint x: 236, endPoint y: 106, distance: 635.2
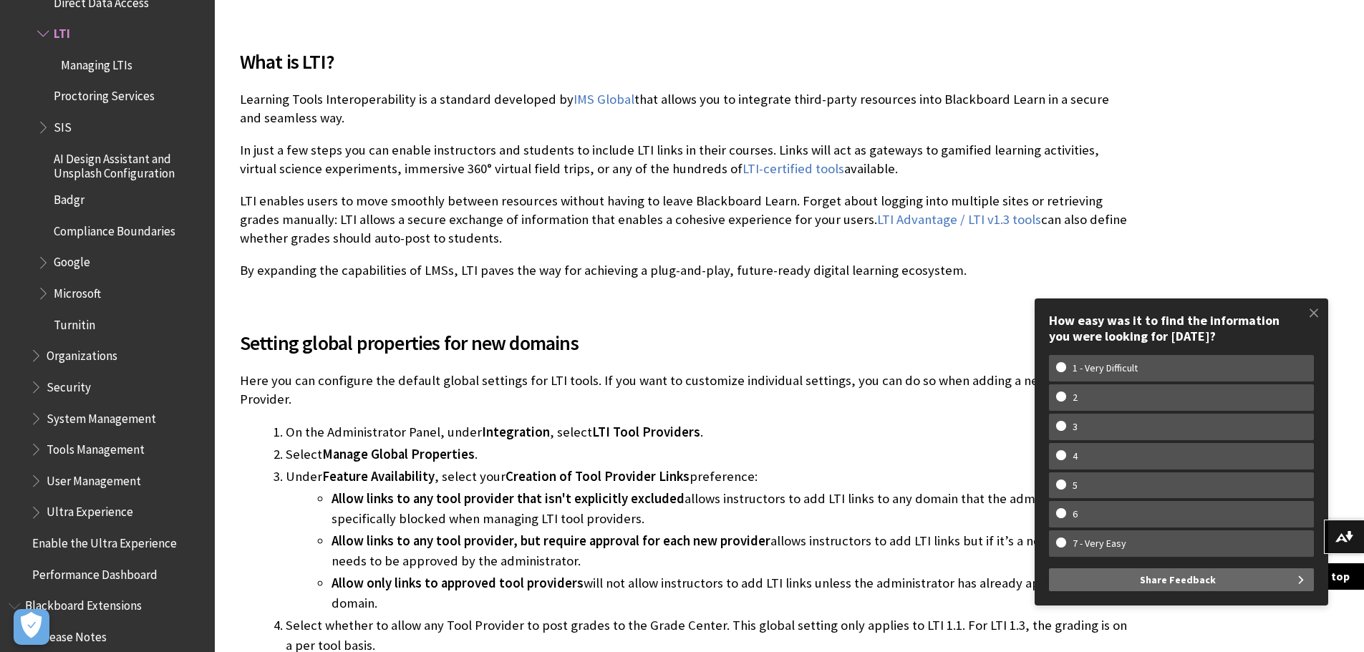
drag, startPoint x: 449, startPoint y: 201, endPoint x: 446, endPoint y: 193, distance: 8.4
click at [448, 199] on p "LTI enables users to move smoothly between resources without having to leave Bl…" at bounding box center [684, 220] width 888 height 57
click at [626, 263] on p "By expanding the capabilities of LMSs, LTI paves the way for achieving a plug-a…" at bounding box center [684, 270] width 888 height 19
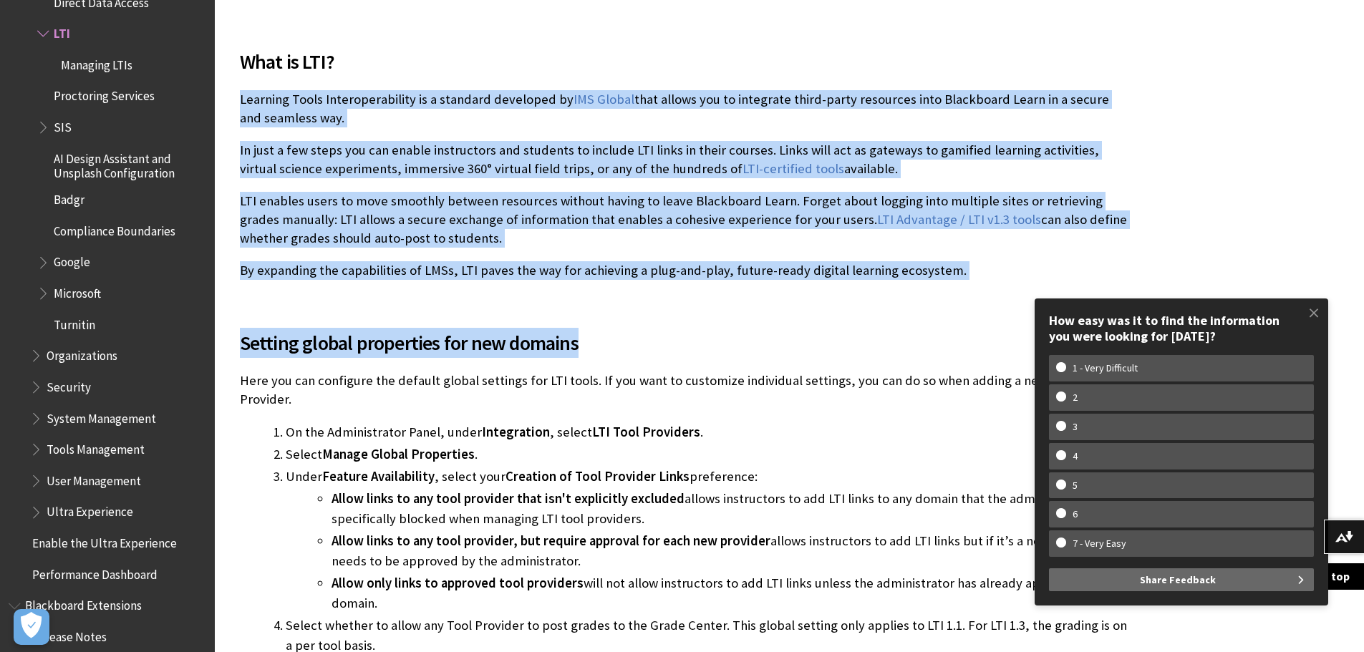
drag, startPoint x: 241, startPoint y: 90, endPoint x: 1075, endPoint y: 295, distance: 858.5
click at [955, 280] on p "By expanding the capabilities of LMSs, LTI paves the way for achieving a plug-a…" at bounding box center [684, 270] width 888 height 19
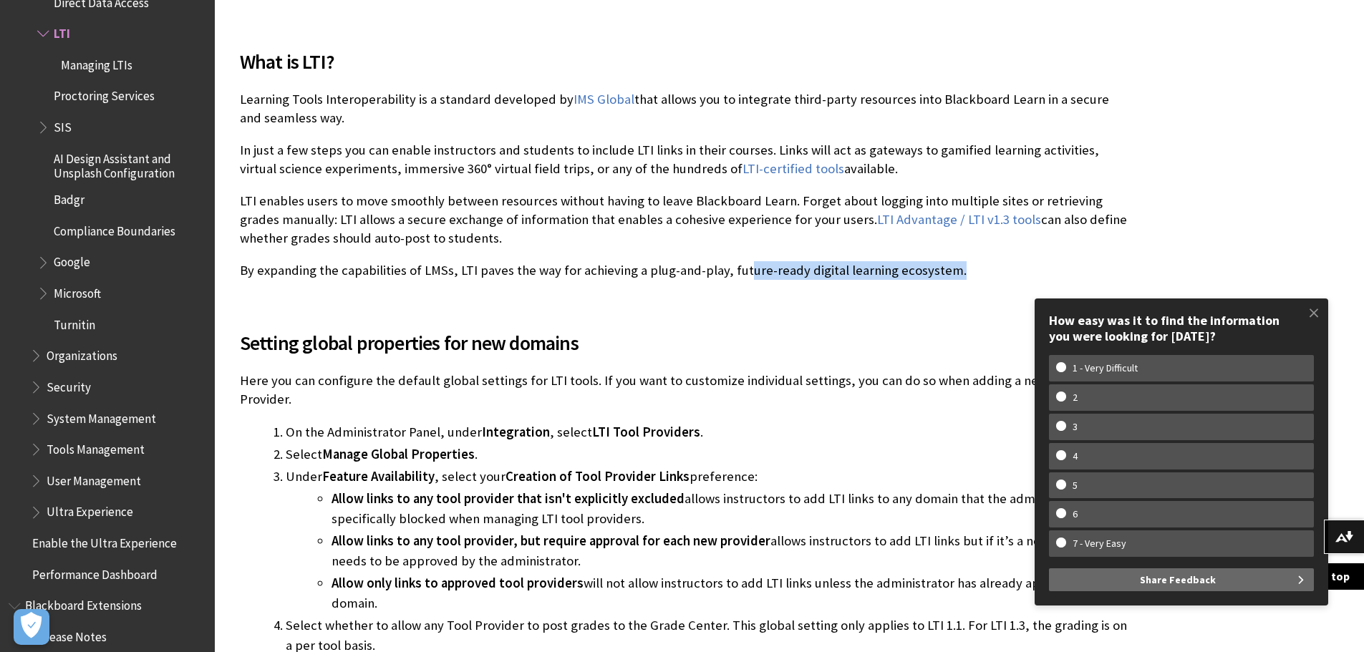
drag, startPoint x: 954, startPoint y: 269, endPoint x: 741, endPoint y: 250, distance: 214.2
click at [741, 250] on div "What is LTI? Learning Tools Interoperability is a standard developed by IMS Glo…" at bounding box center [684, 154] width 888 height 251
click at [657, 263] on p "By expanding the capabilities of LMSs, LTI paves the way for achieving a plug-a…" at bounding box center [684, 270] width 888 height 19
drag, startPoint x: 294, startPoint y: 121, endPoint x: 342, endPoint y: 125, distance: 48.2
click at [342, 125] on p "Learning Tools Interoperability is a standard developed by IMS Global that allo…" at bounding box center [684, 108] width 888 height 37
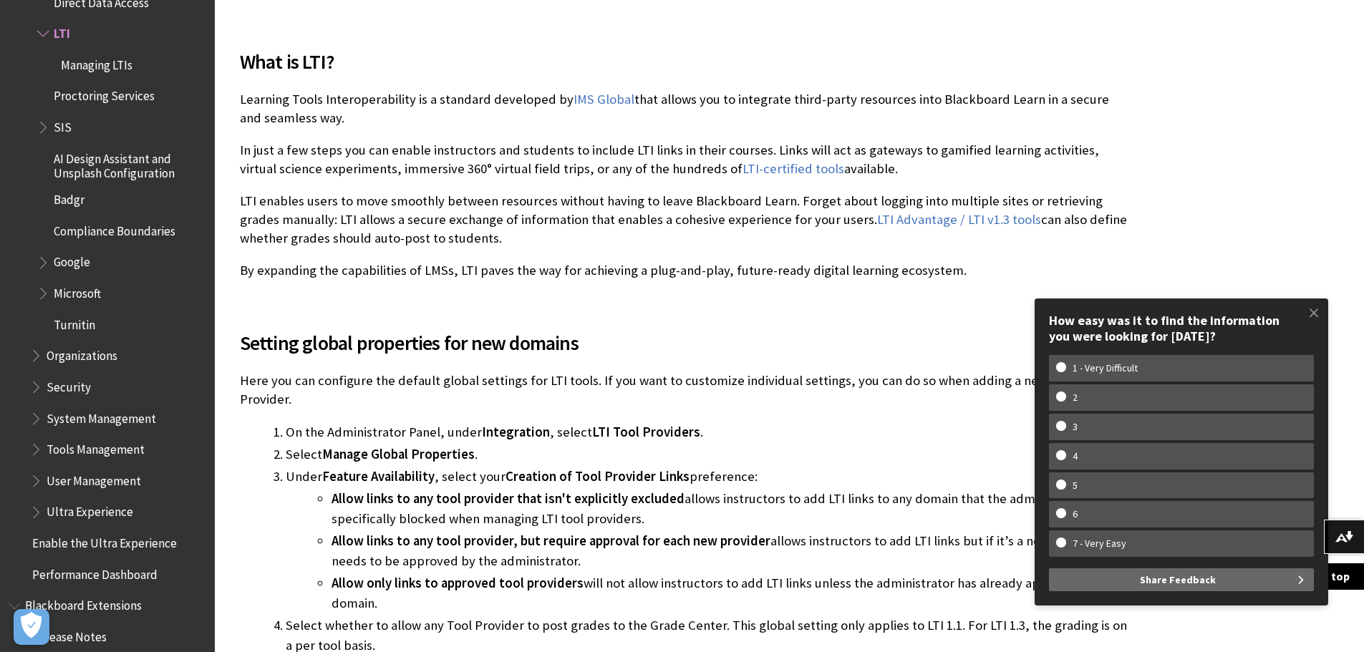
click at [344, 152] on p "In just a few steps you can enable instructors and students to include LTI link…" at bounding box center [684, 159] width 888 height 37
drag, startPoint x: 238, startPoint y: 153, endPoint x: 395, endPoint y: 155, distance: 156.9
click at [397, 163] on p "In just a few steps you can enable instructors and students to include LTI link…" at bounding box center [684, 159] width 888 height 37
drag, startPoint x: 244, startPoint y: 147, endPoint x: 484, endPoint y: 155, distance: 240.1
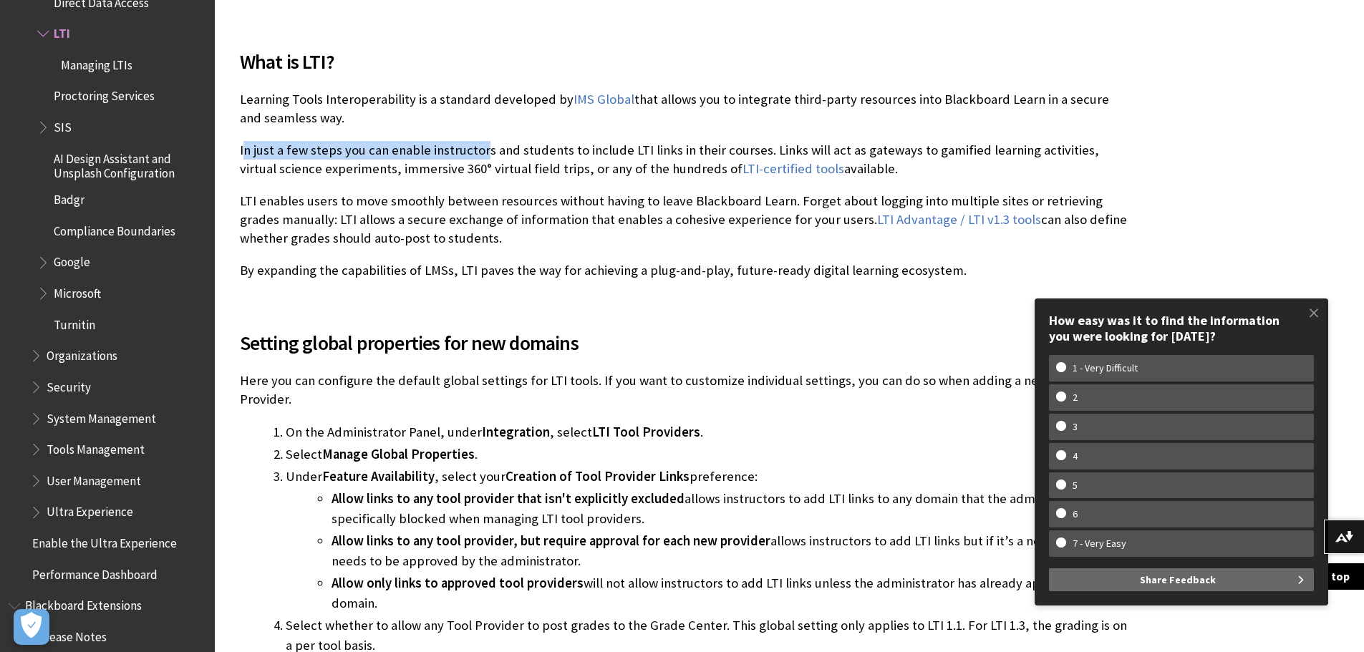
click at [484, 155] on p "In just a few steps you can enable instructors and students to include LTI link…" at bounding box center [684, 159] width 888 height 37
click at [738, 222] on p "LTI enables users to move smoothly between resources without having to leave Bl…" at bounding box center [684, 220] width 888 height 57
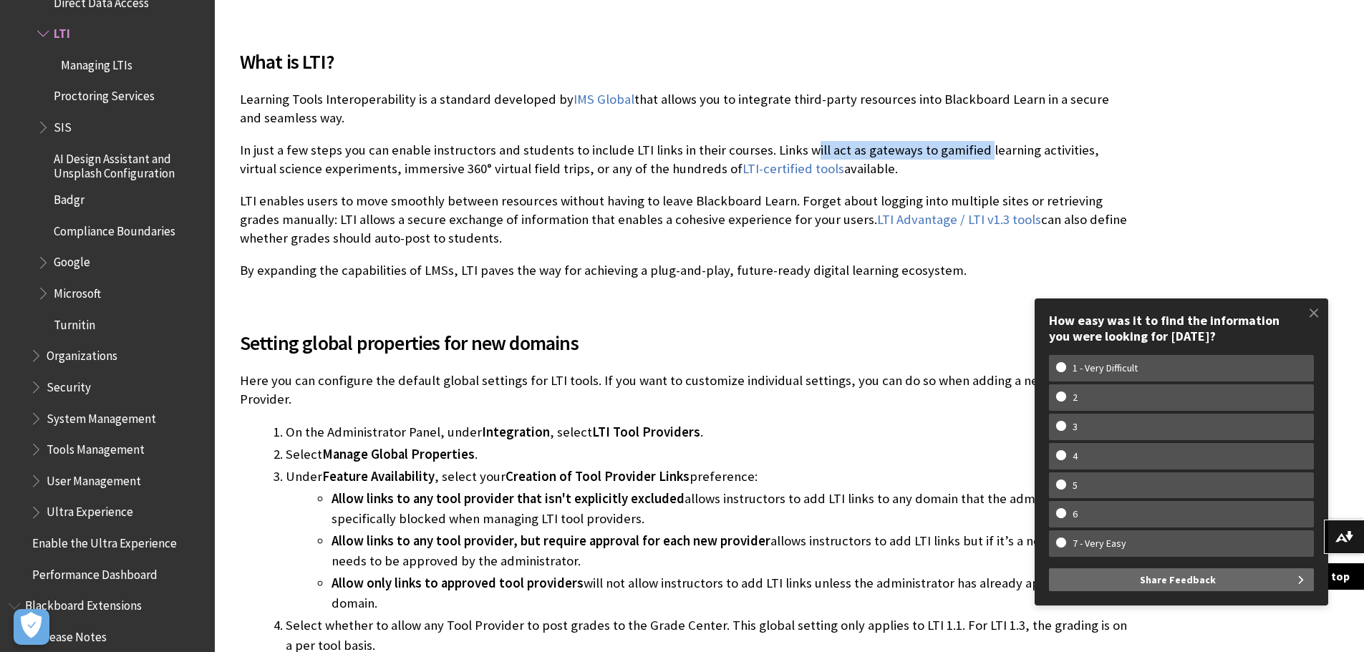
drag, startPoint x: 803, startPoint y: 148, endPoint x: 973, endPoint y: 152, distance: 170.5
click at [973, 152] on p "In just a few steps you can enable instructors and students to include LTI link…" at bounding box center [684, 159] width 888 height 37
drag, startPoint x: 291, startPoint y: 167, endPoint x: 363, endPoint y: 164, distance: 71.7
click at [363, 164] on p "In just a few steps you can enable instructors and students to include LTI link…" at bounding box center [684, 159] width 888 height 37
drag, startPoint x: 405, startPoint y: 168, endPoint x: 507, endPoint y: 170, distance: 101.7
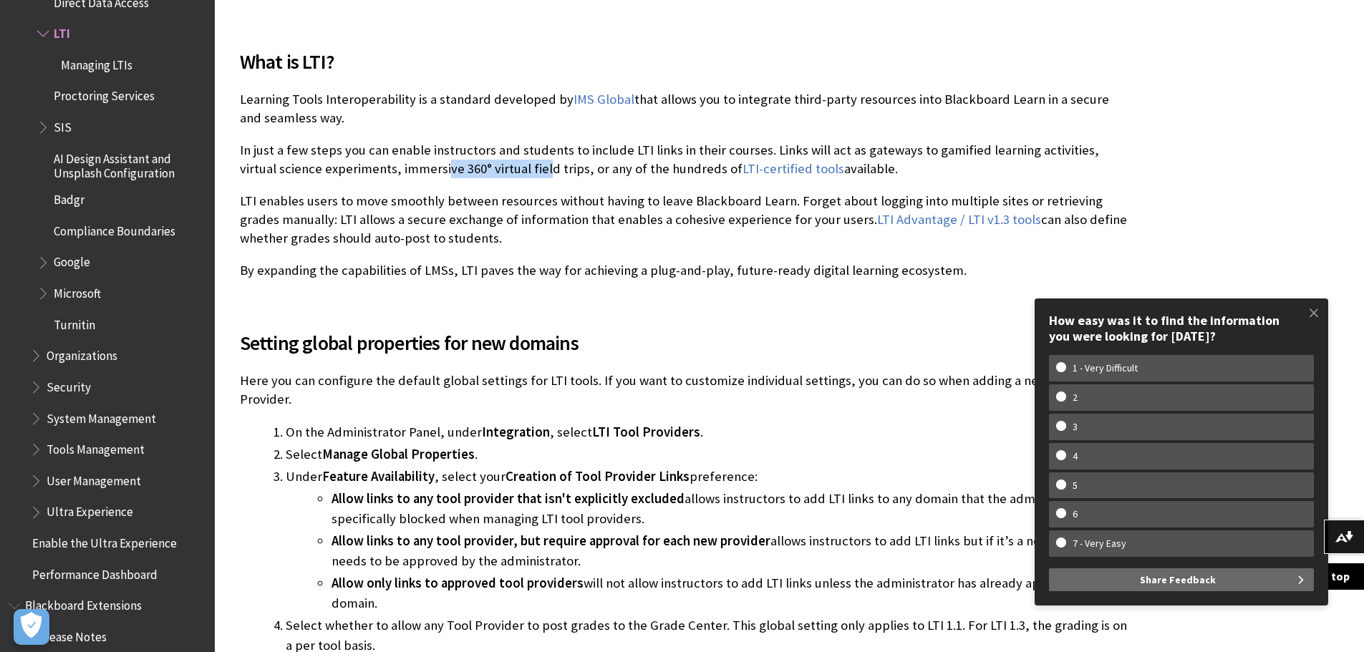
click at [507, 170] on p "In just a few steps you can enable instructors and students to include LTI link…" at bounding box center [684, 159] width 888 height 37
click at [535, 171] on p "In just a few steps you can enable instructors and students to include LTI link…" at bounding box center [684, 159] width 888 height 37
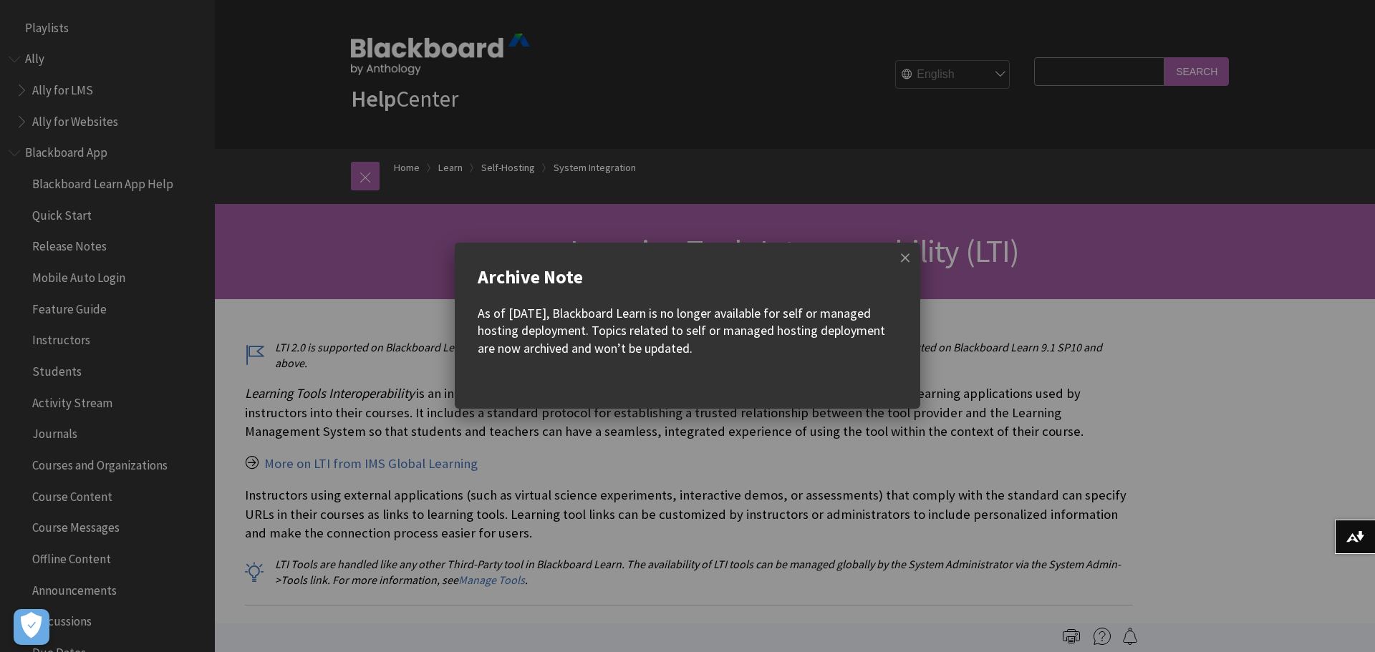
scroll to position [2003, 0]
